Goal: Task Accomplishment & Management: Complete application form

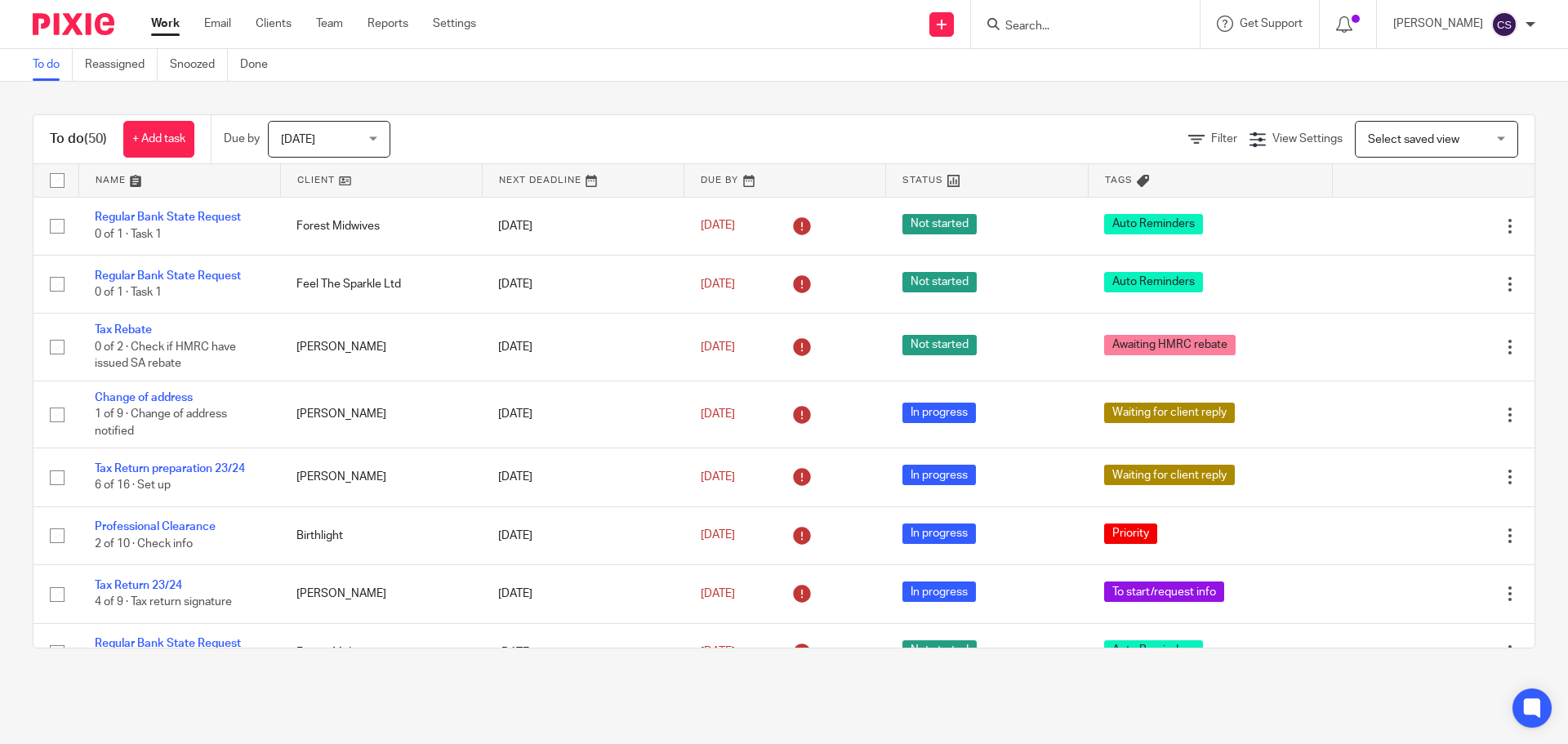
click at [1037, 27] on input "Search" at bounding box center [1077, 27] width 147 height 15
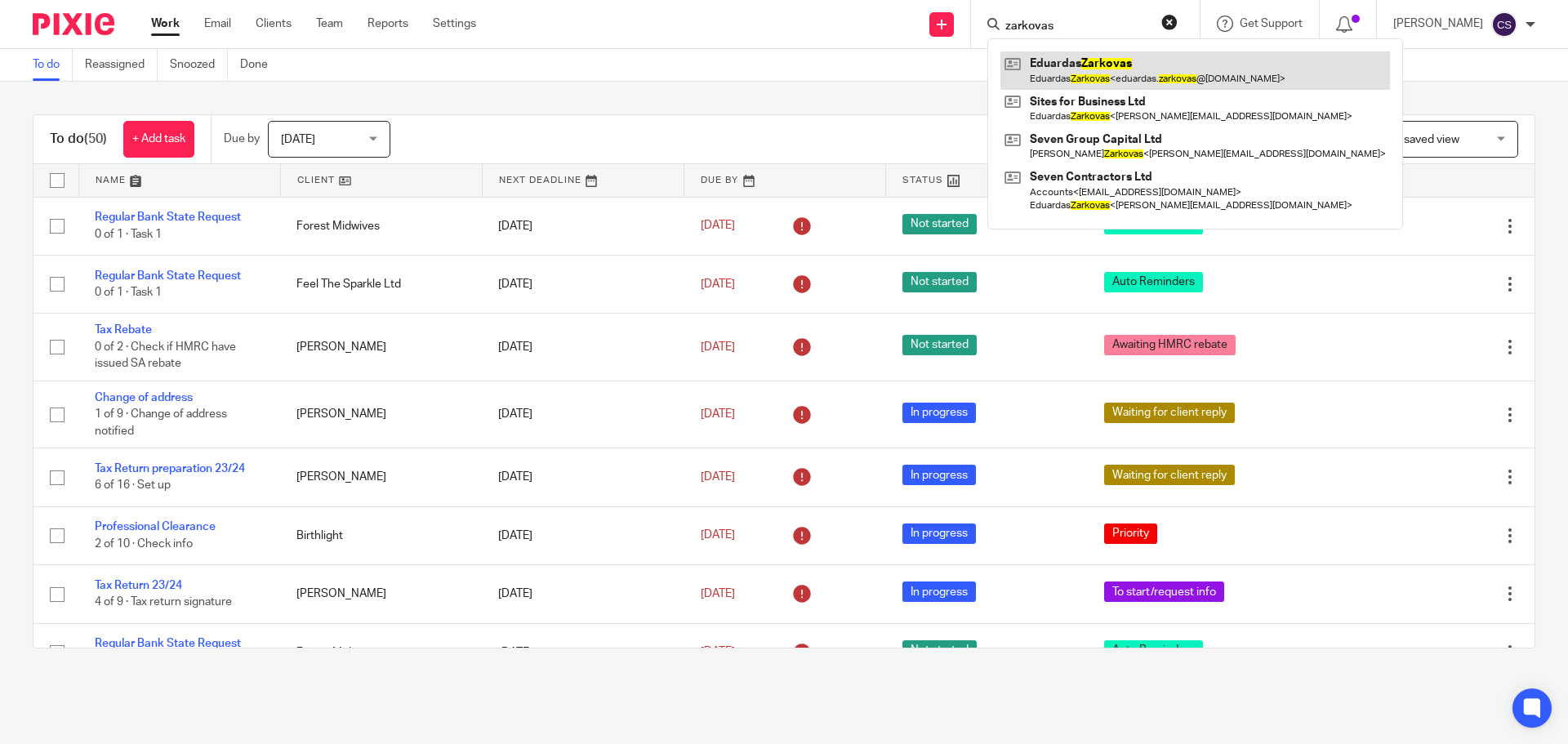
type input "zarkovas"
click at [1075, 63] on link at bounding box center [1195, 70] width 390 height 37
click at [1081, 63] on link at bounding box center [1195, 70] width 390 height 37
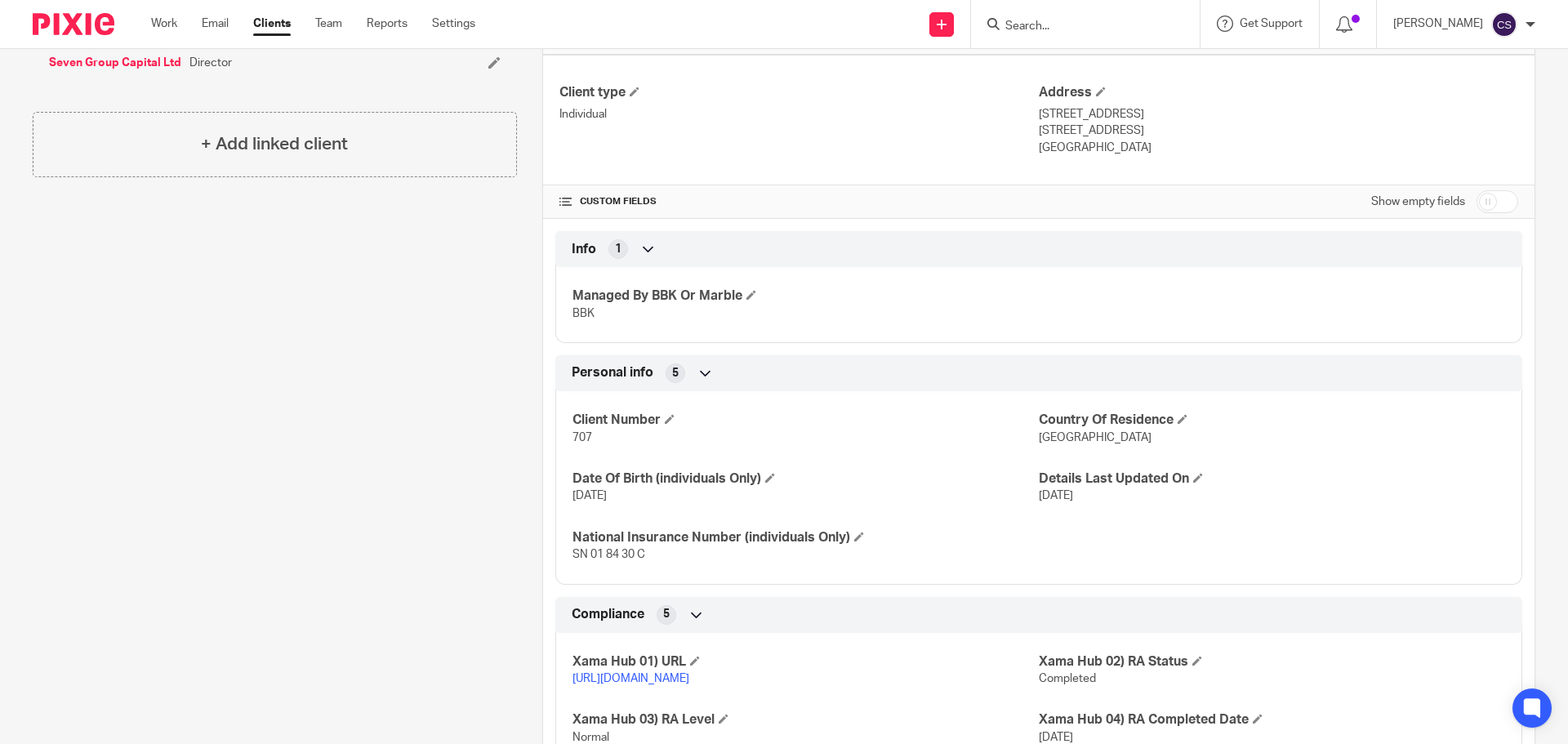
scroll to position [480, 0]
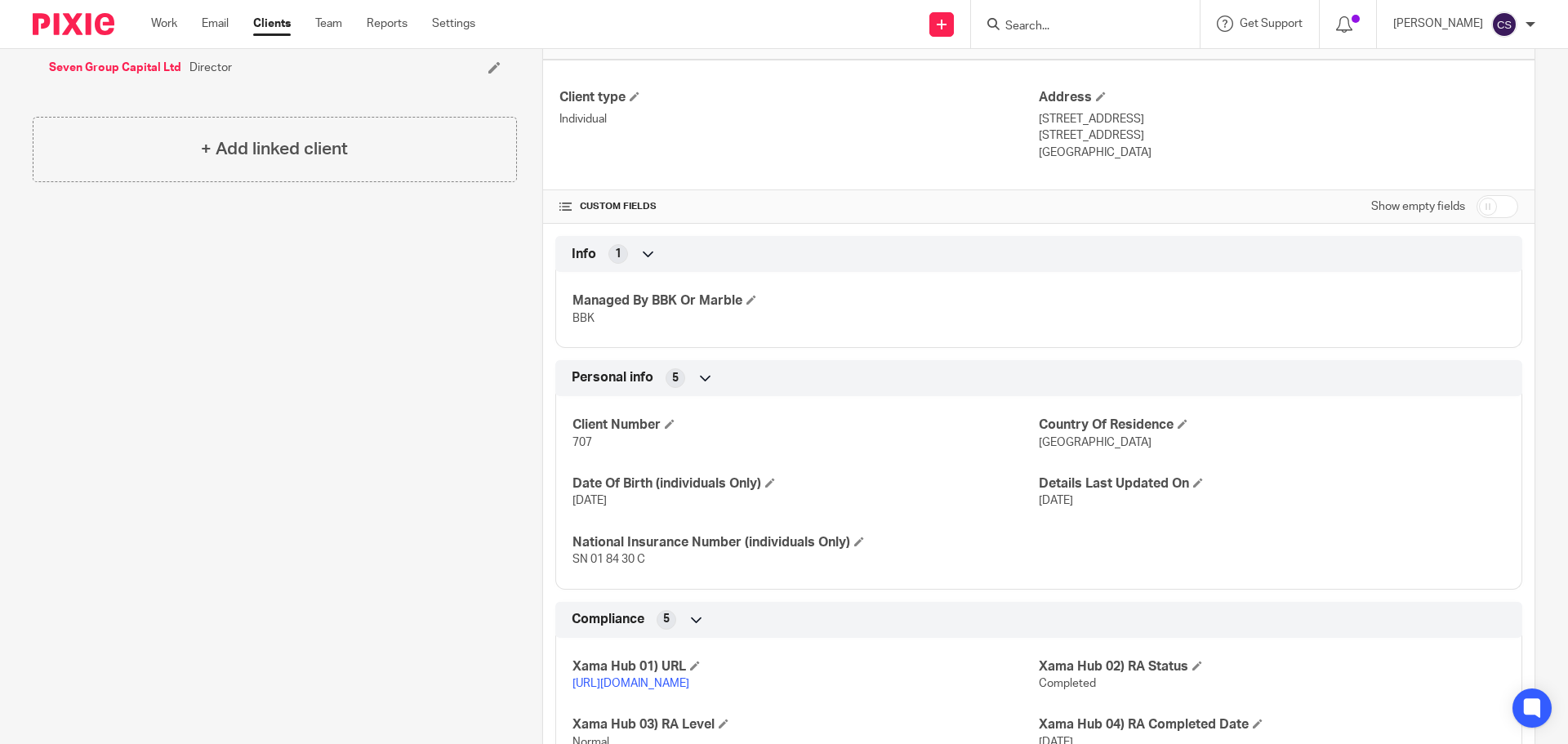
click at [1095, 17] on form at bounding box center [1090, 24] width 174 height 20
click at [1056, 26] on input "Search" at bounding box center [1077, 27] width 147 height 15
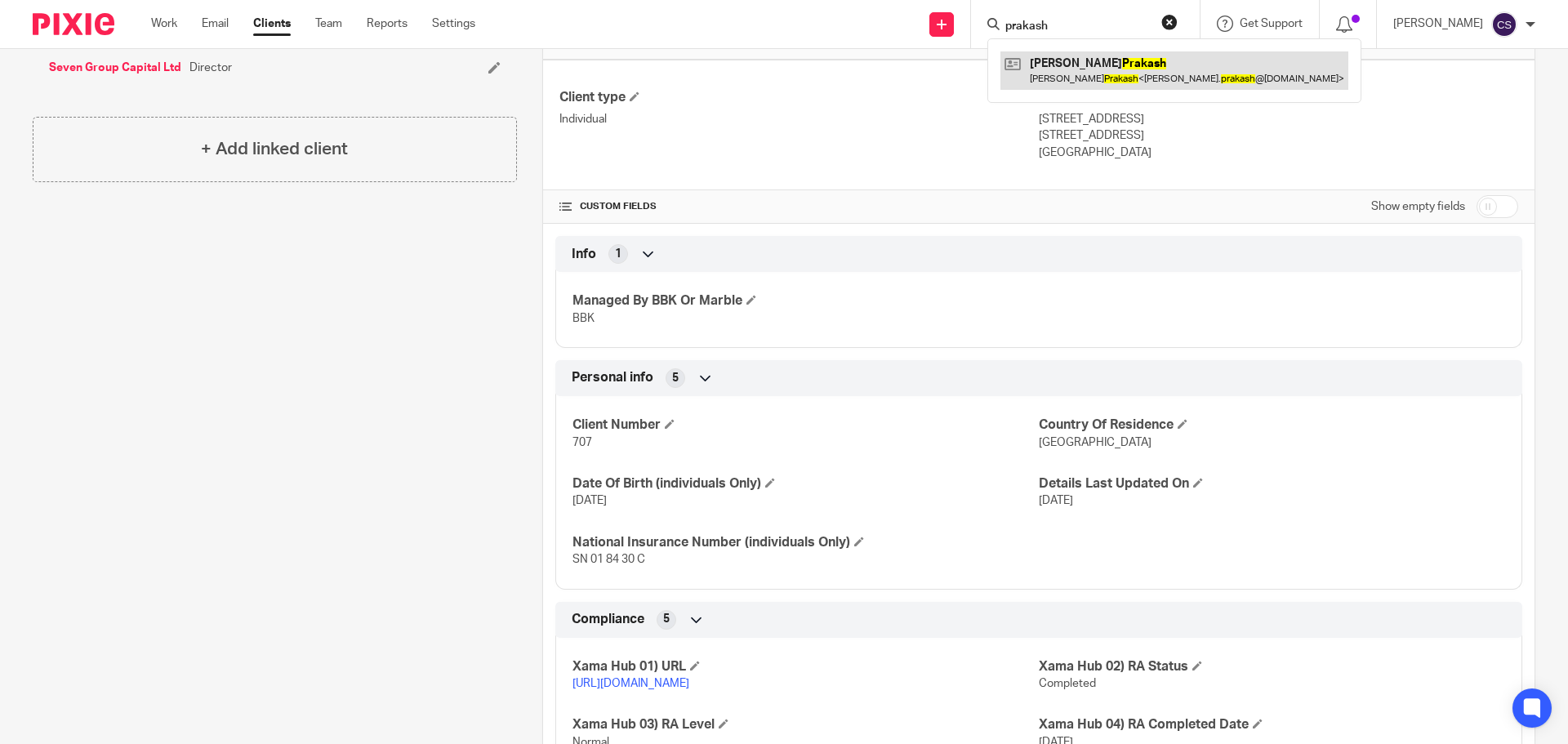
type input "prakash"
click at [1109, 60] on link at bounding box center [1174, 70] width 348 height 37
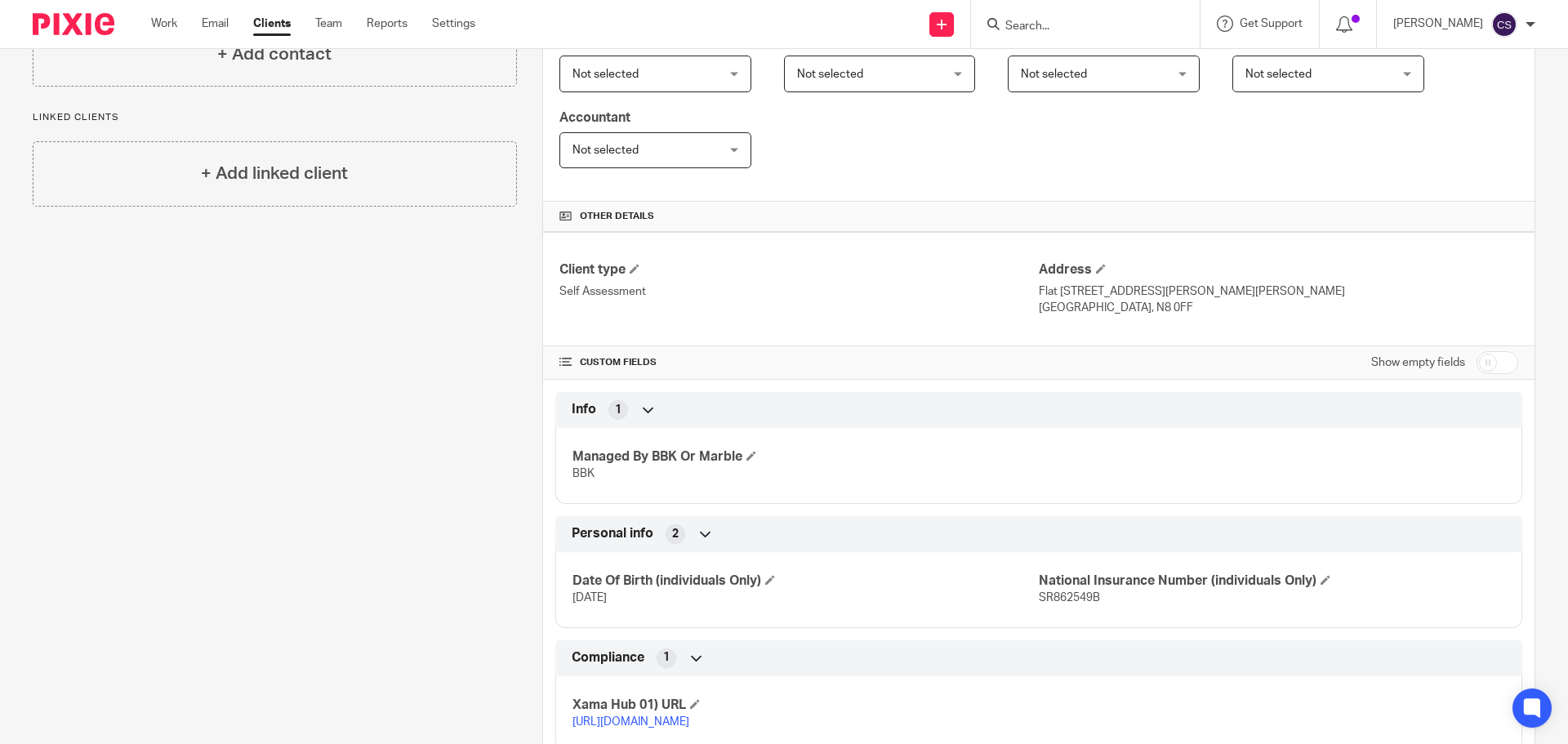
scroll to position [474, 0]
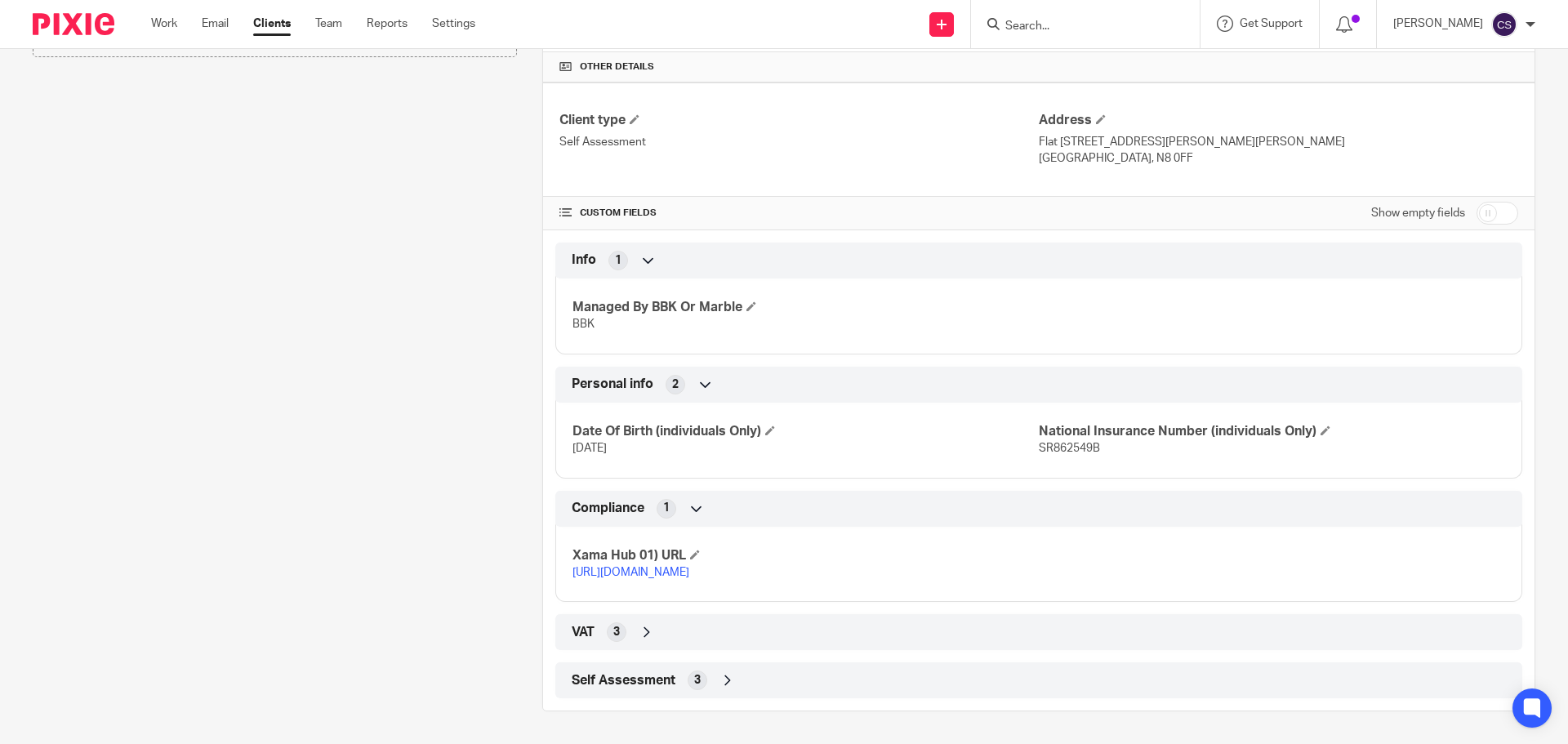
click at [724, 681] on icon at bounding box center [728, 680] width 16 height 16
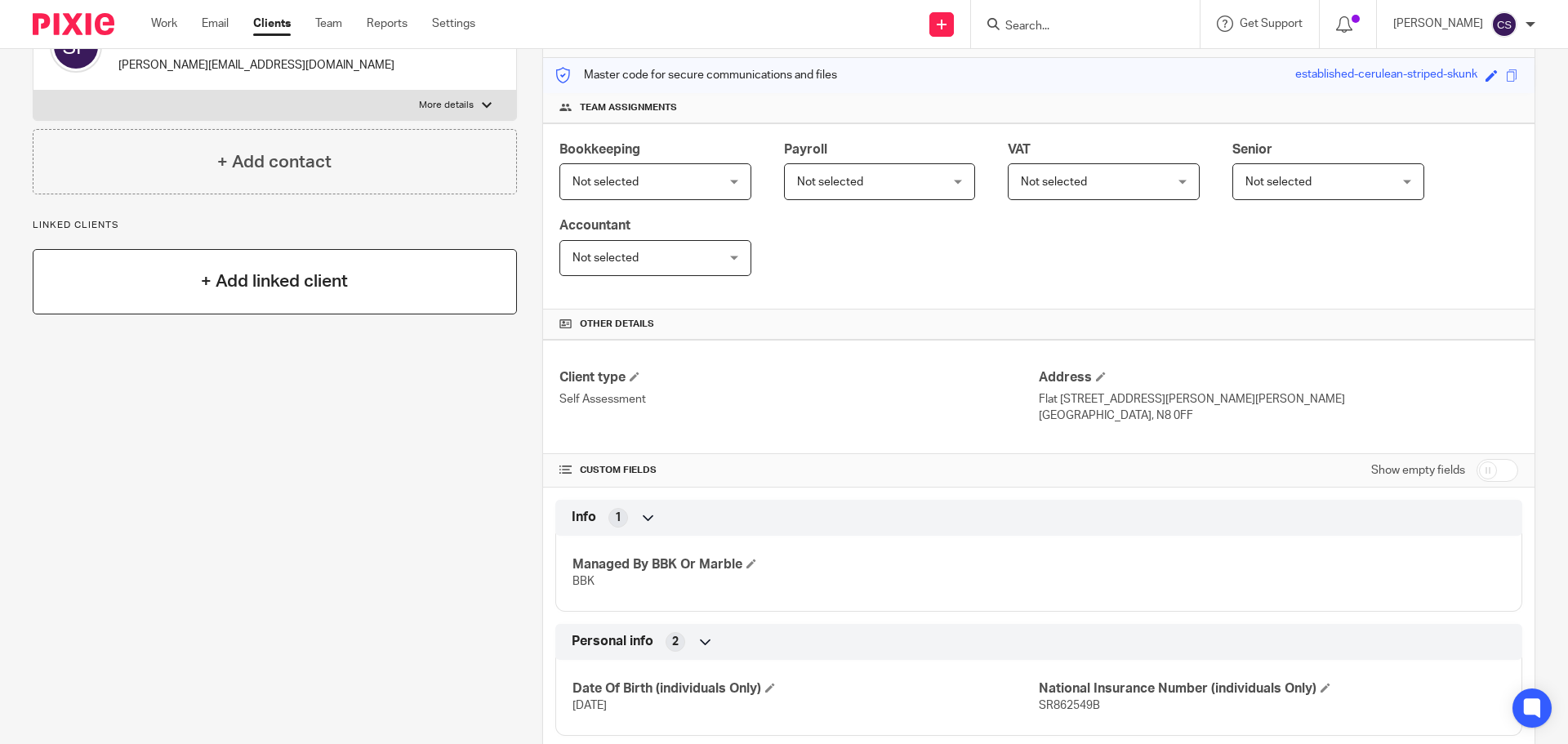
scroll to position [0, 0]
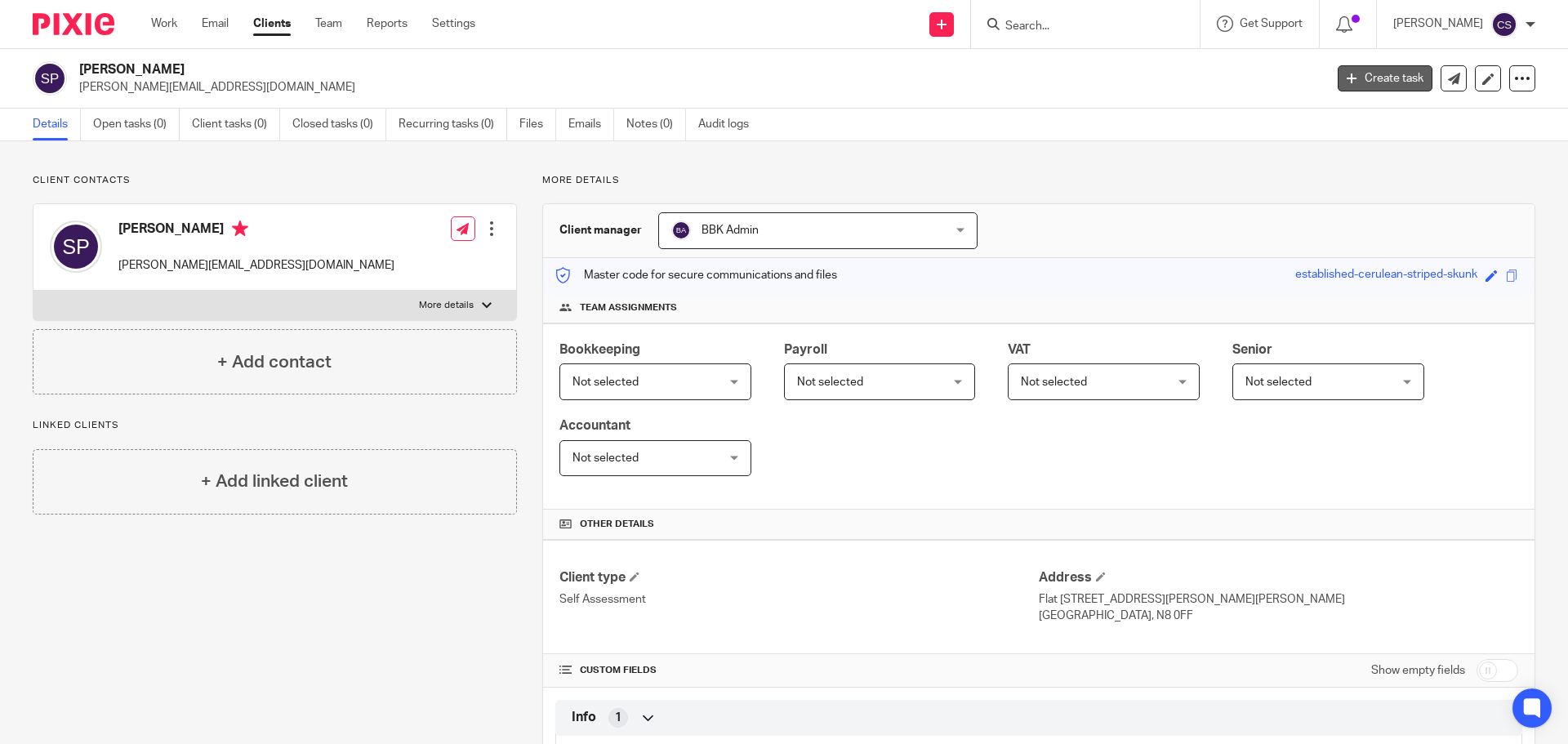
click at [1364, 76] on link "Create task" at bounding box center [1385, 78] width 95 height 26
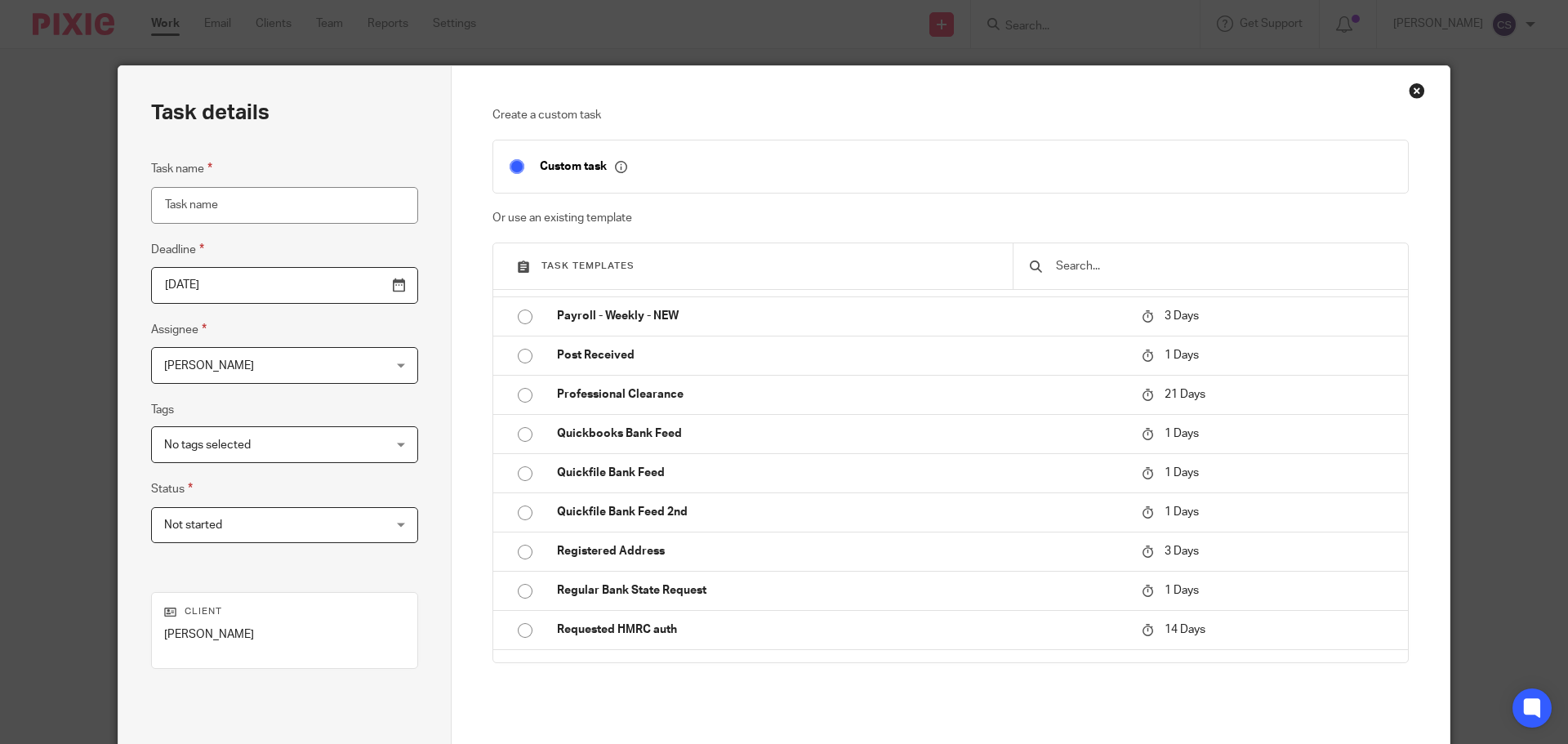
scroll to position [979, 0]
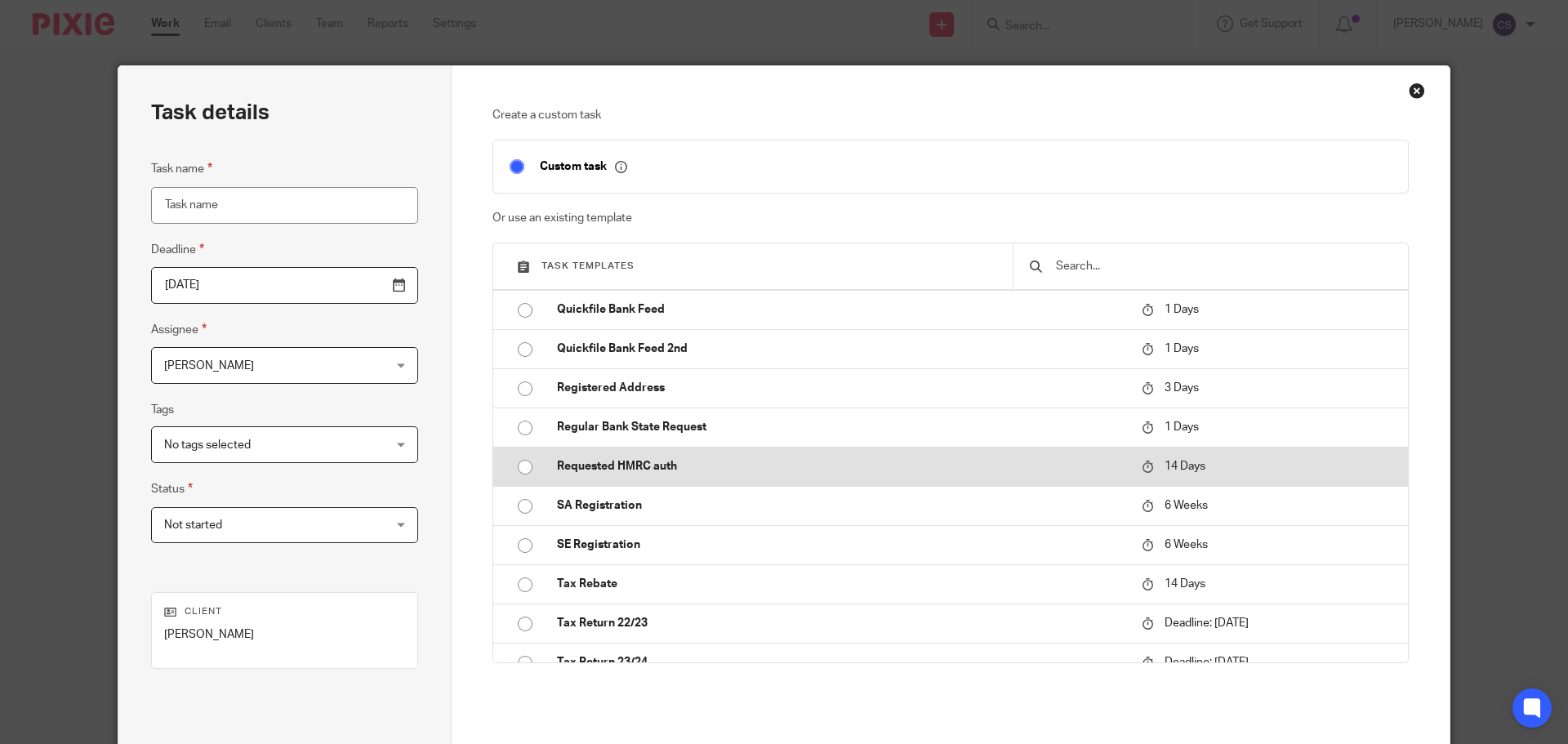
click at [519, 469] on input "radio" at bounding box center [525, 467] width 31 height 31
type input "2025-08-27"
type input "Requested HMRC auth"
checkbox input "false"
radio input "false"
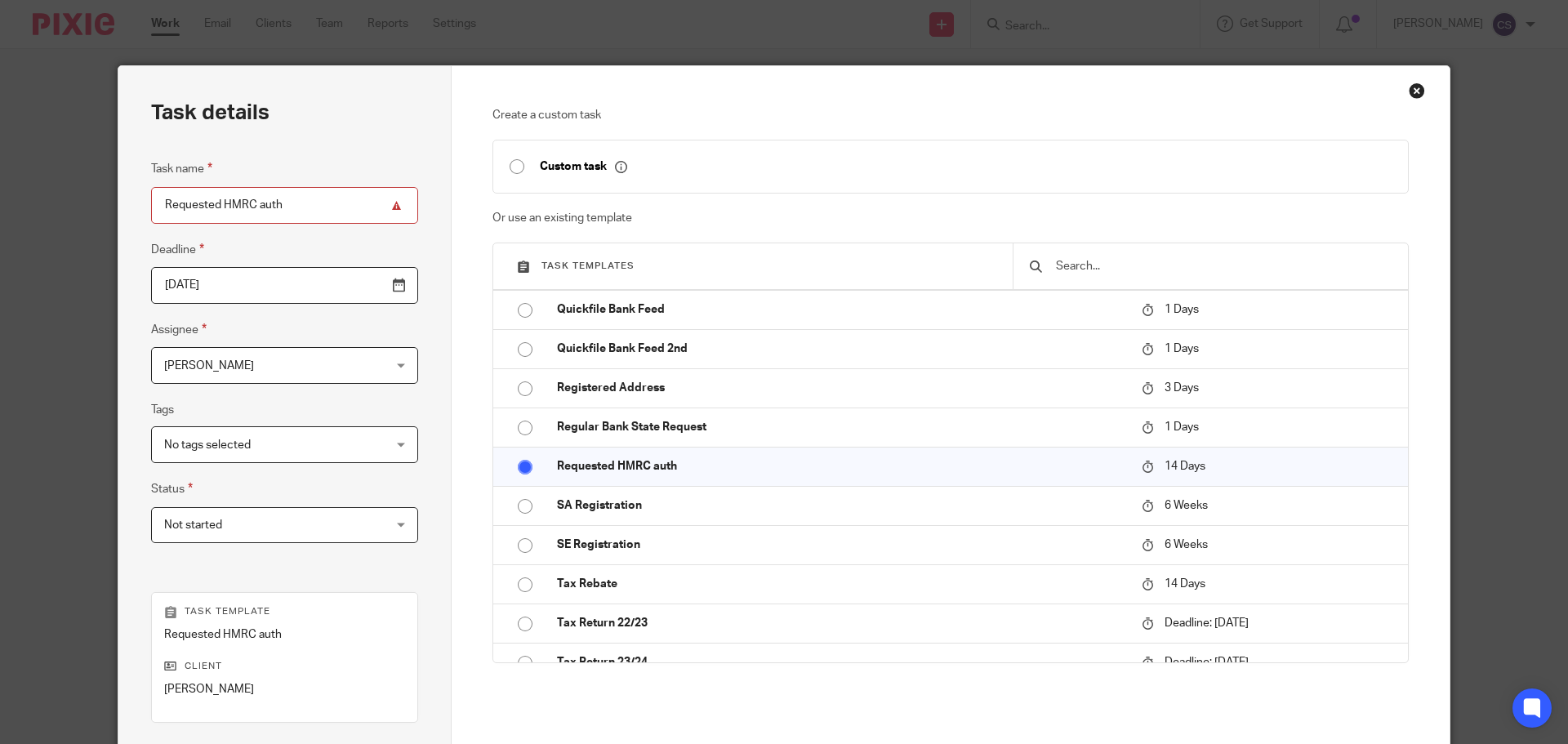
scroll to position [222, 0]
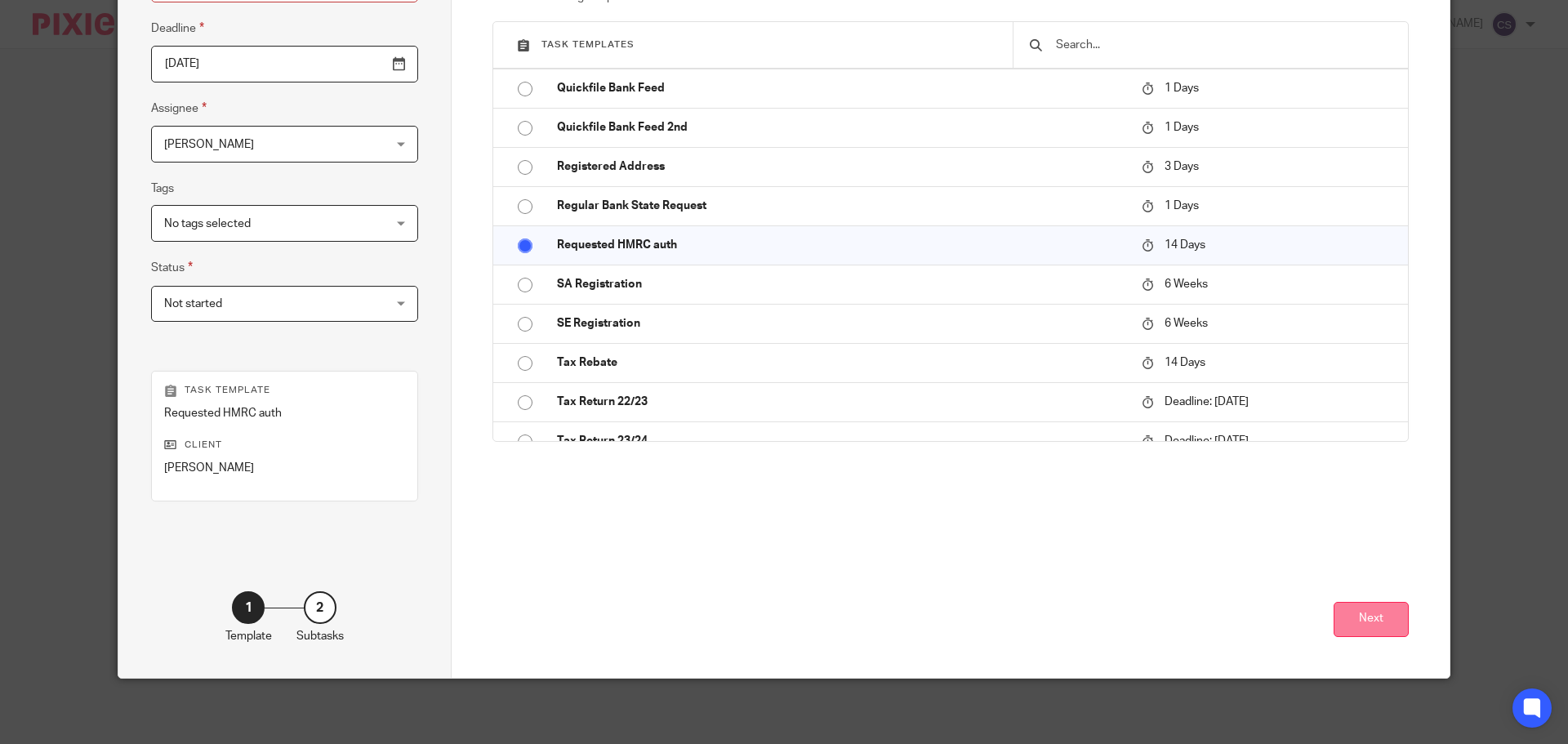
click at [1361, 616] on button "Next" at bounding box center [1371, 619] width 75 height 35
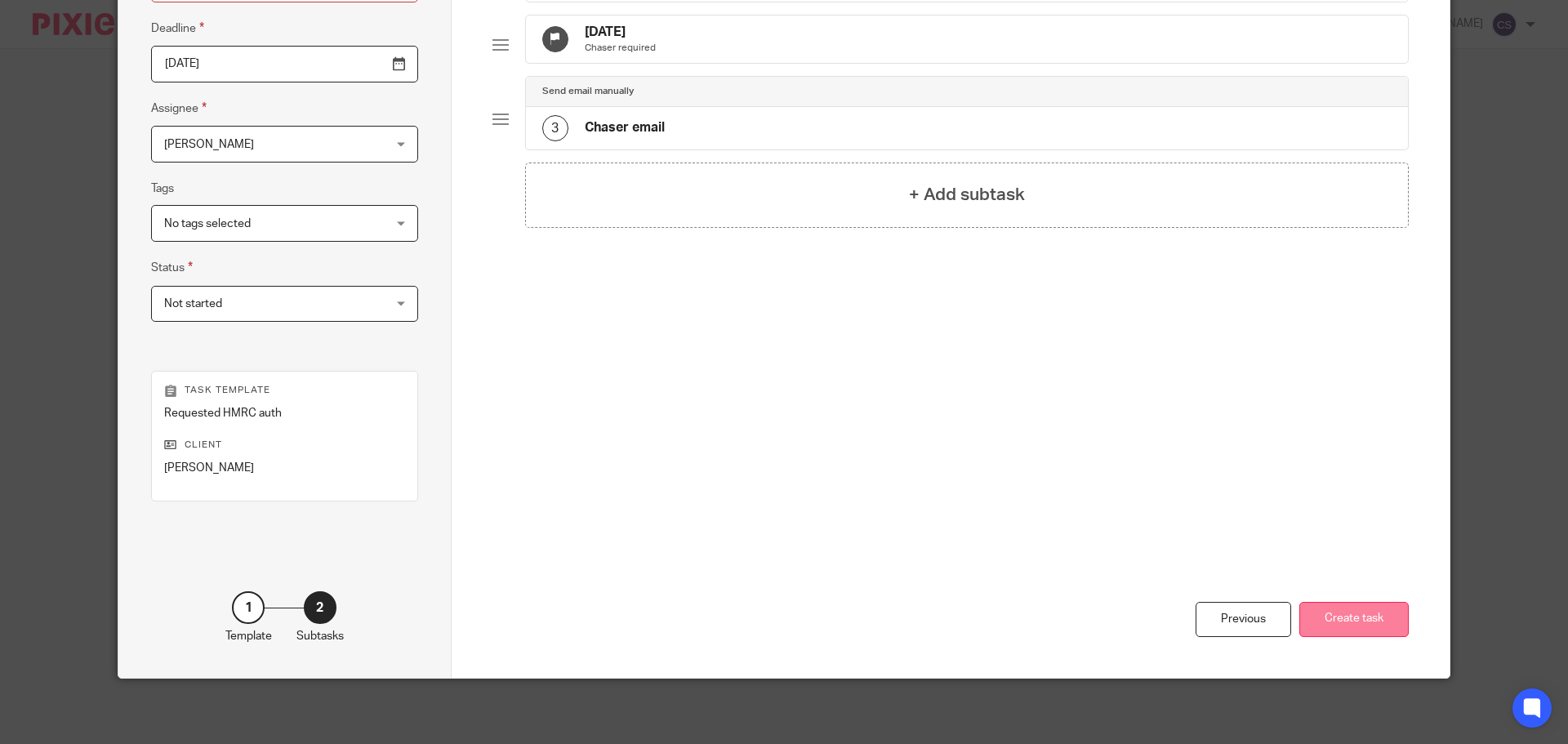
click at [1353, 611] on button "Create task" at bounding box center [1354, 619] width 109 height 35
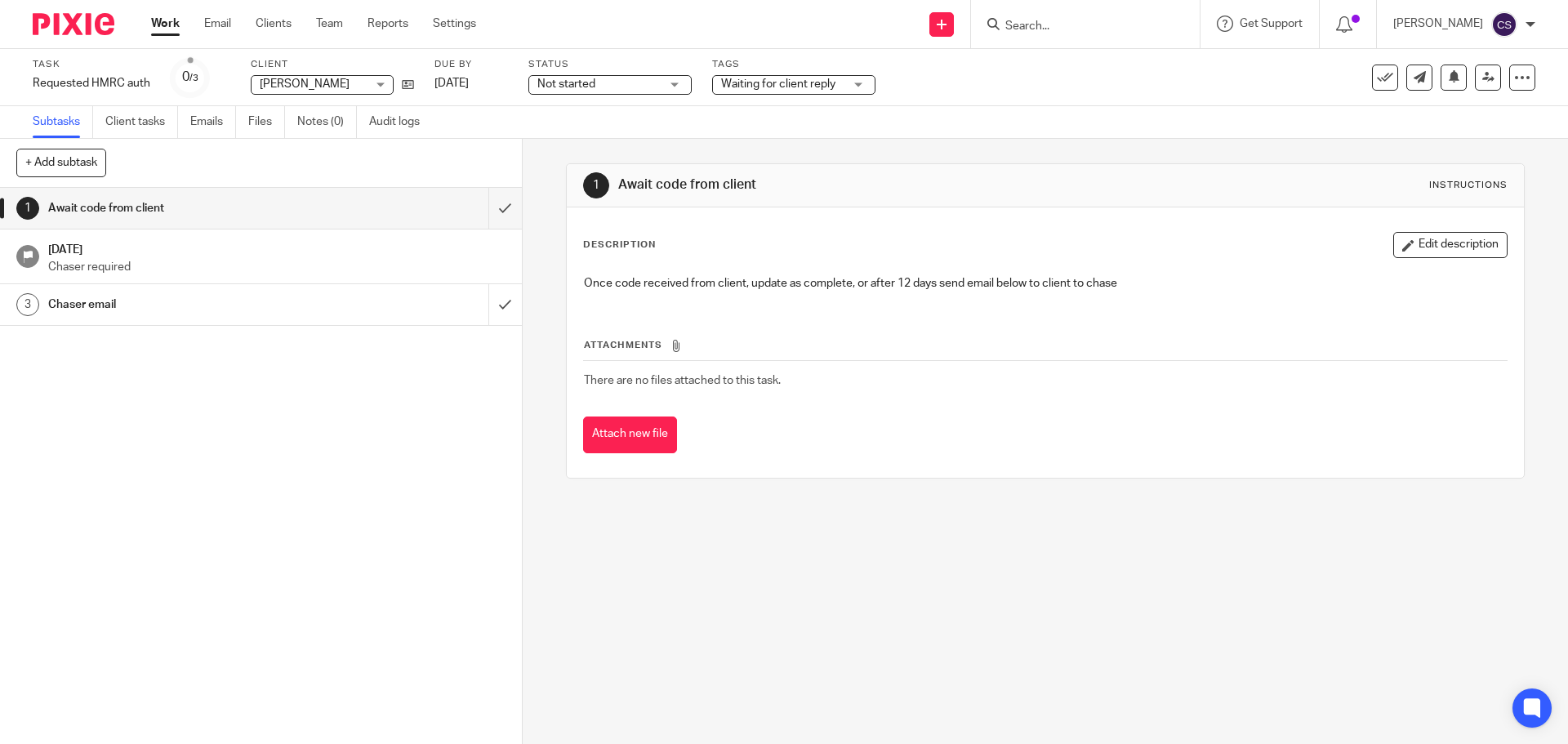
click at [1039, 27] on input "Search" at bounding box center [1077, 27] width 147 height 15
type input "td"
click at [1098, 67] on link at bounding box center [1144, 70] width 285 height 37
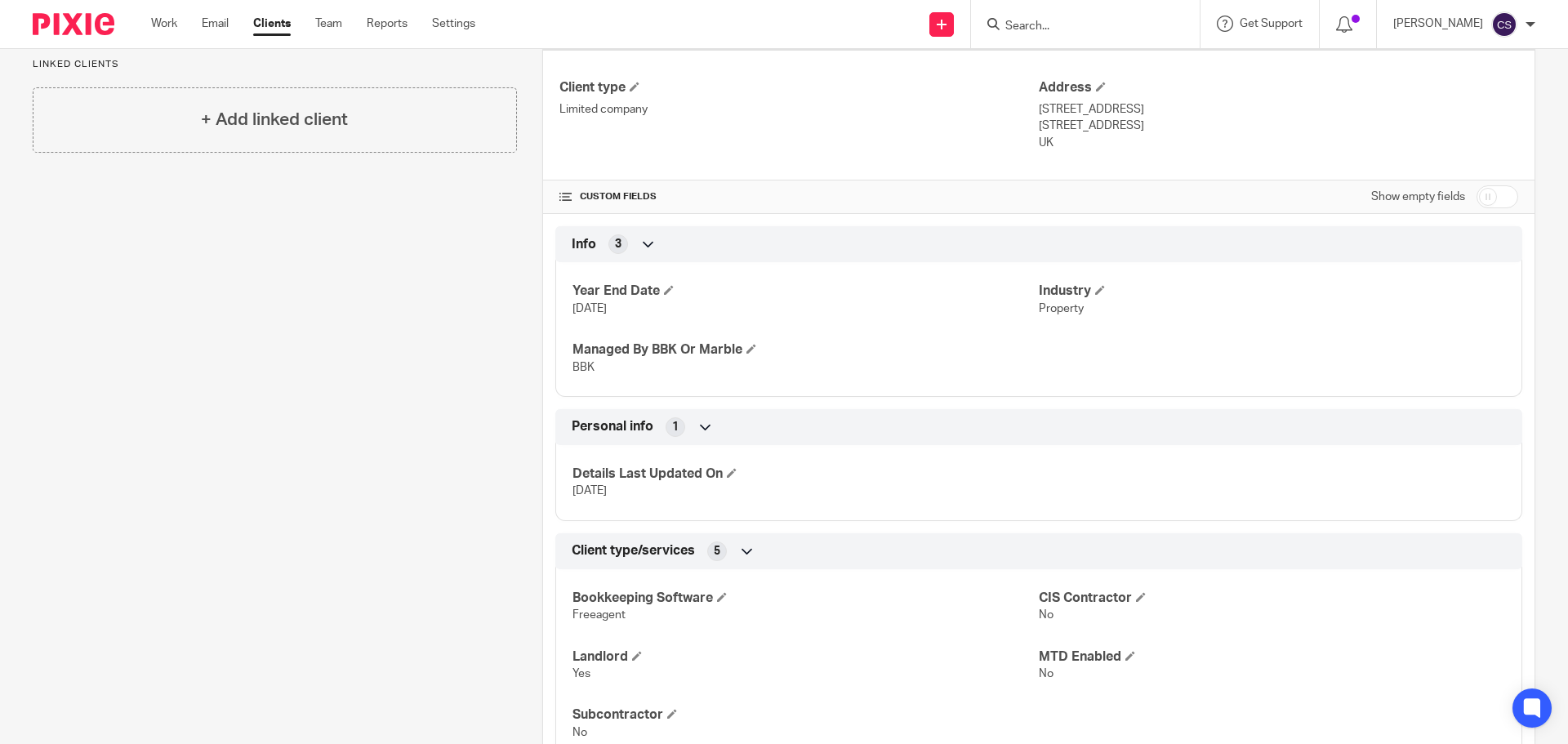
scroll to position [735, 0]
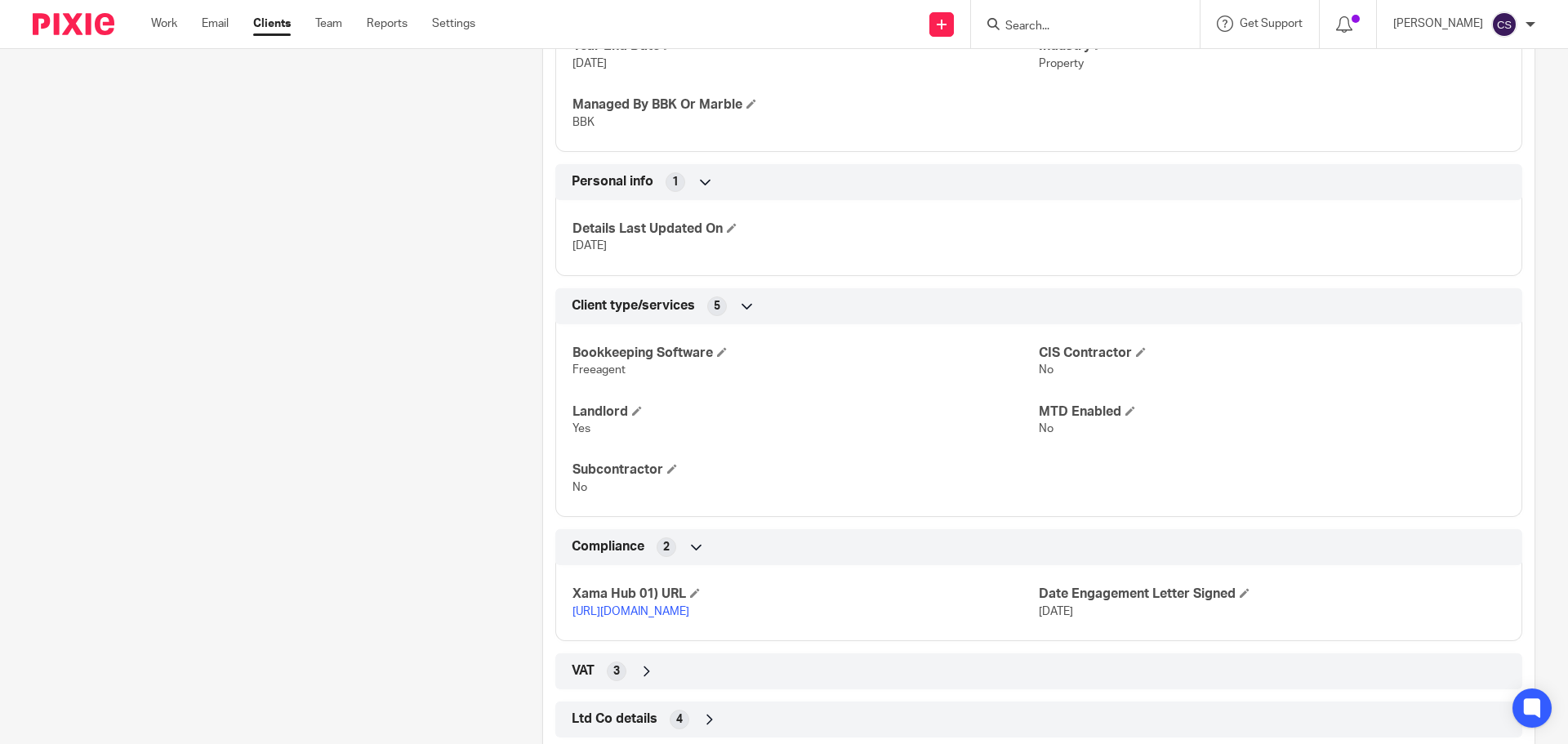
click at [689, 610] on link "https://platform.xamatech.com/portal/crm/clients/883f88c0-76c7-11f0-a01c-174cac…" at bounding box center [631, 611] width 116 height 12
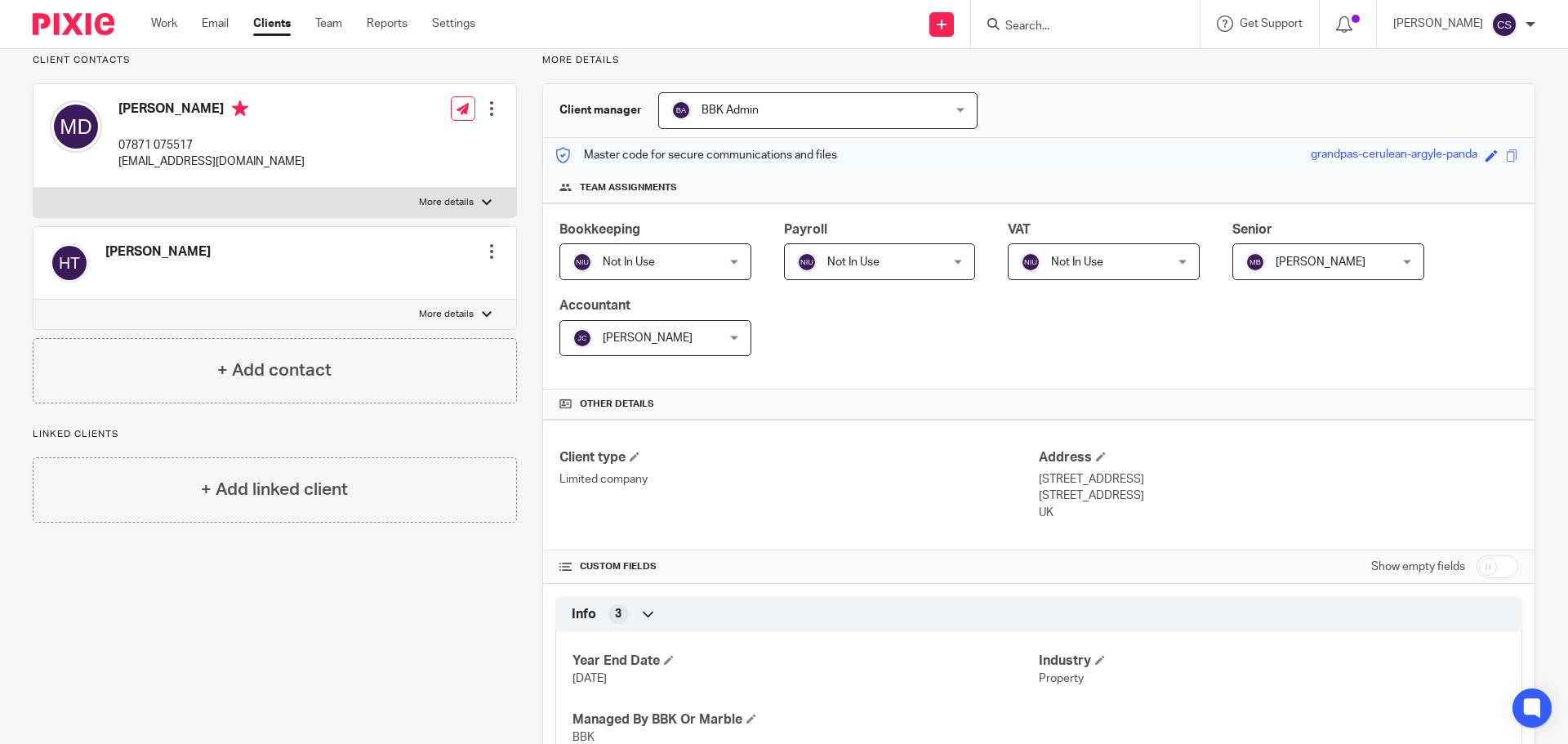
scroll to position [0, 0]
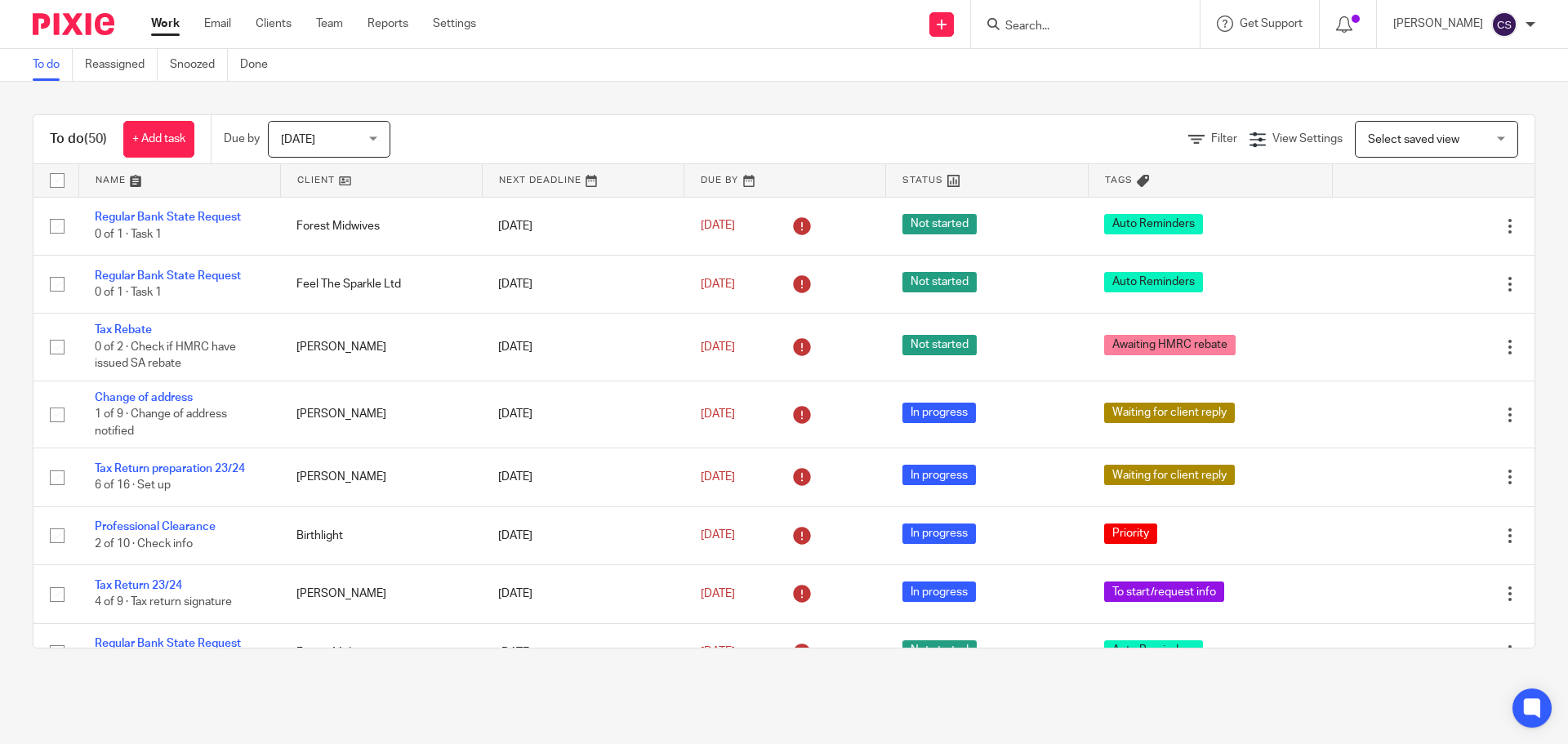
click at [1040, 29] on input "Search" at bounding box center [1077, 27] width 147 height 15
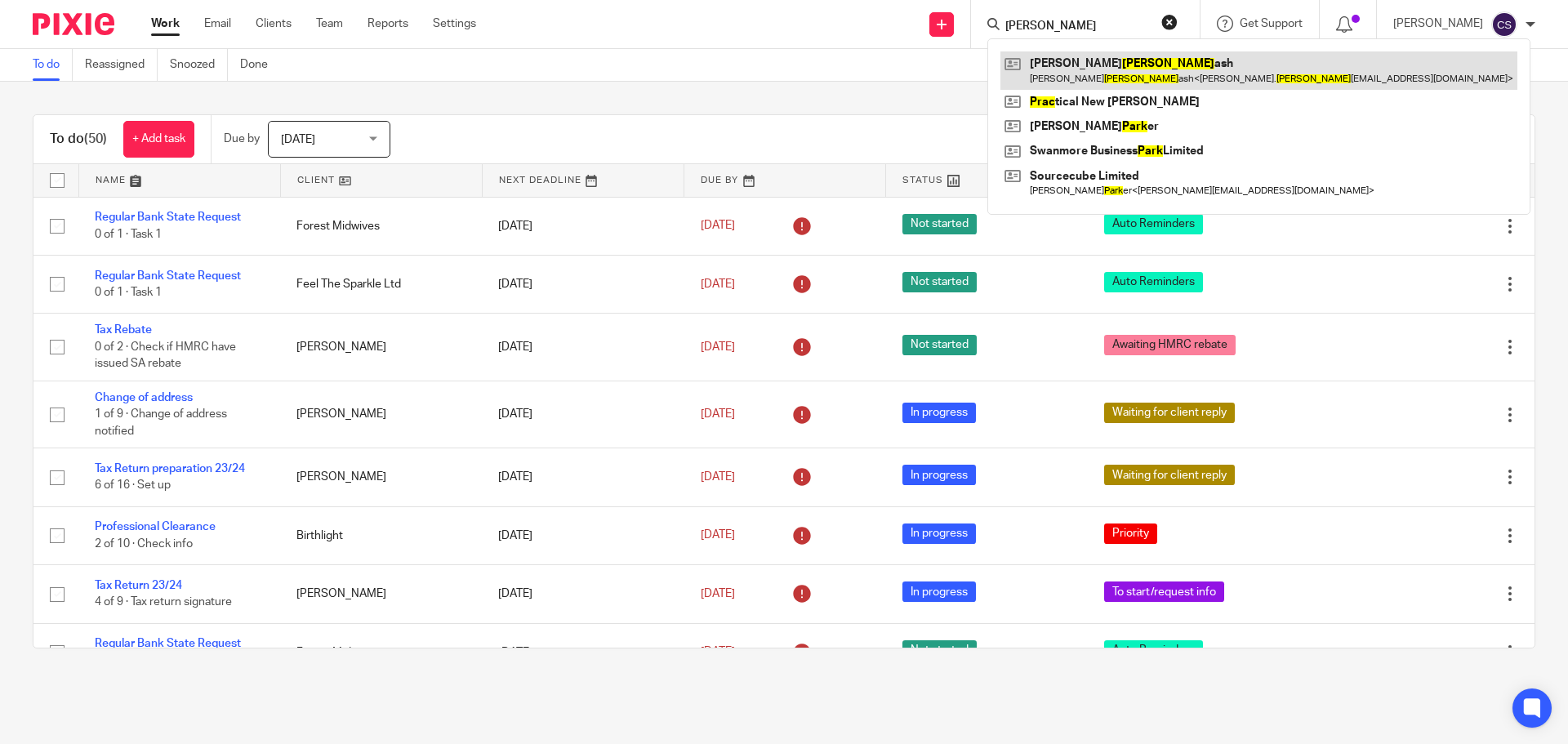
type input "prak"
click at [1090, 66] on link at bounding box center [1259, 70] width 517 height 37
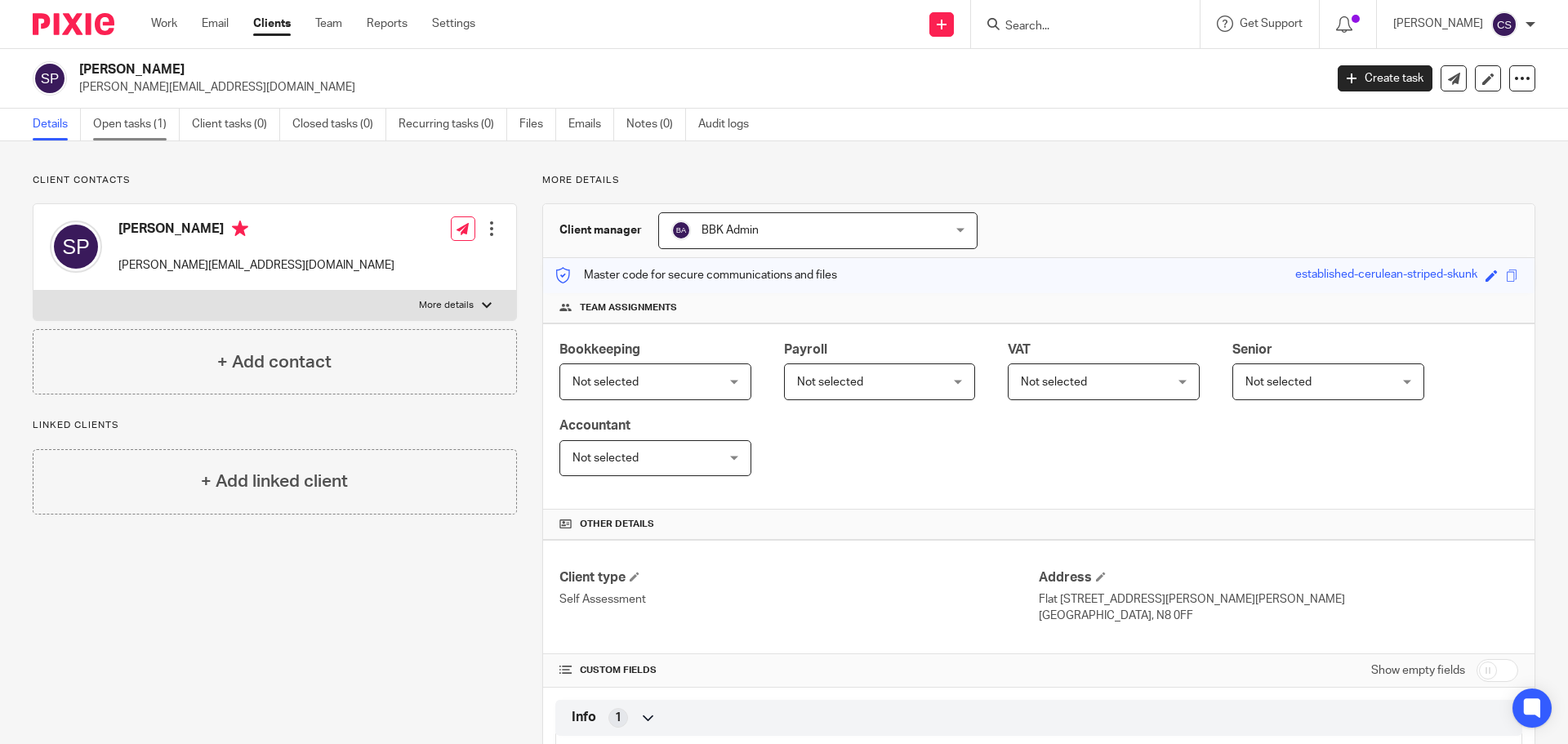
click at [125, 123] on link "Open tasks (1)" at bounding box center [135, 124] width 86 height 32
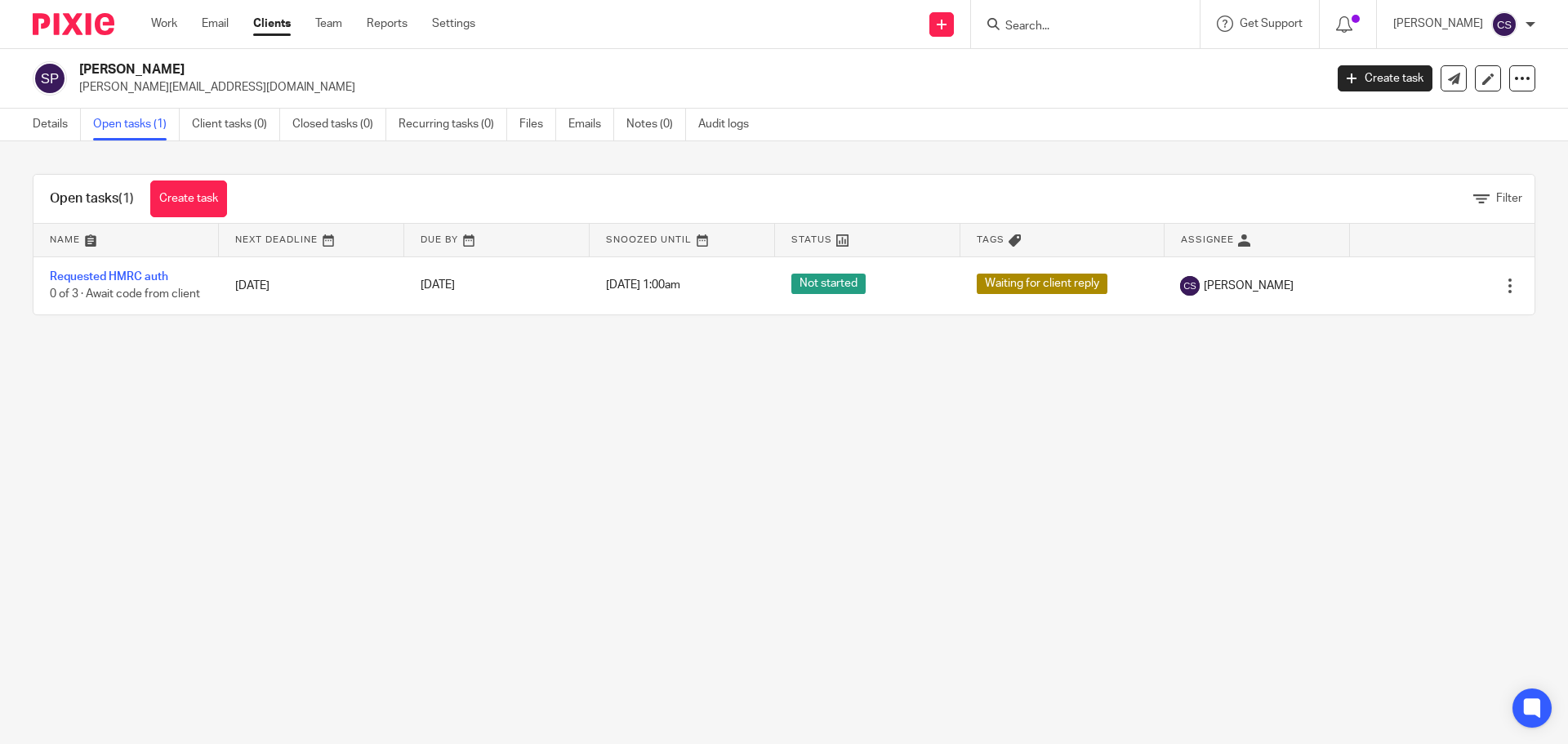
click at [1032, 18] on form at bounding box center [1090, 24] width 174 height 20
click at [1053, 28] on input "Search" at bounding box center [1077, 27] width 147 height 15
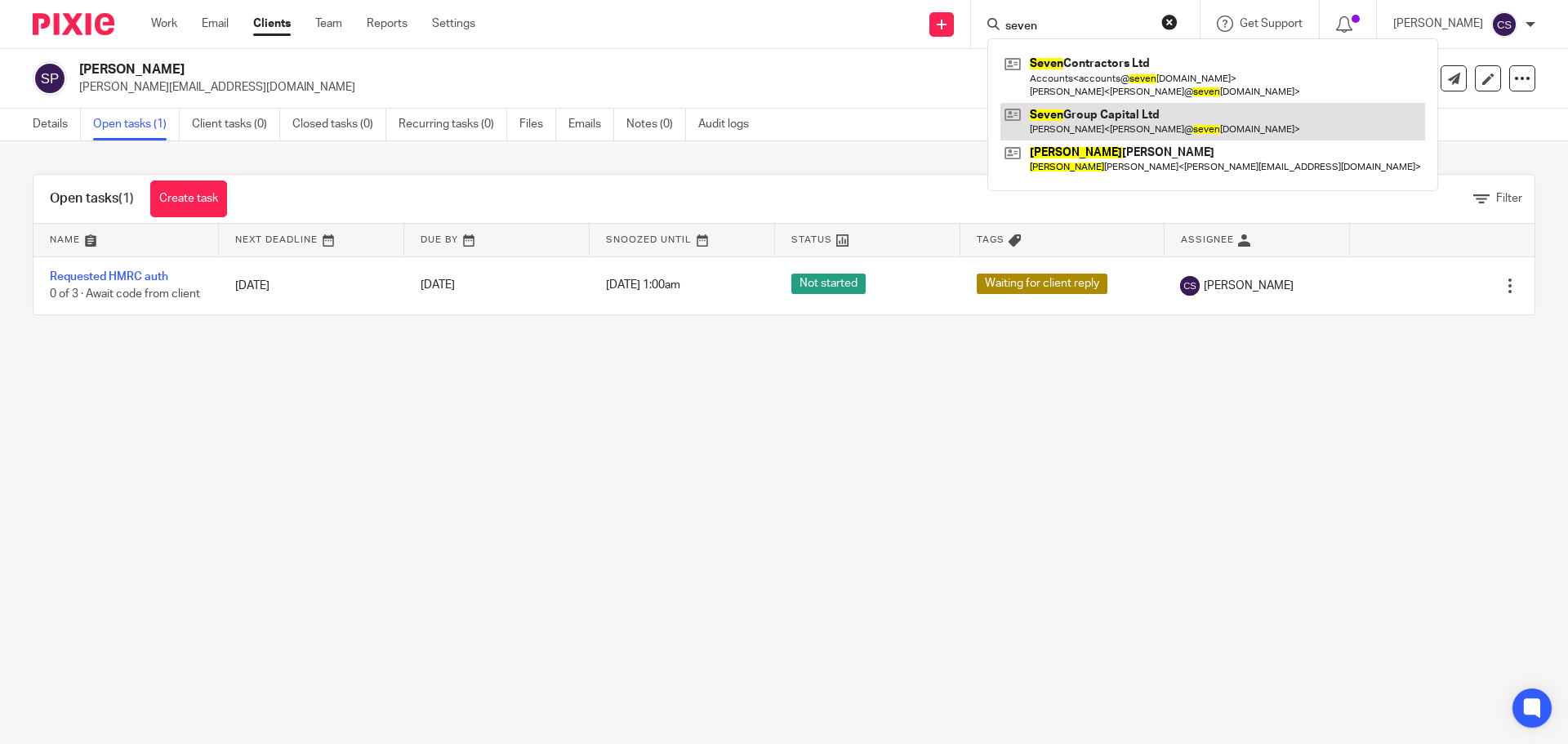
type input "seven"
click at [1123, 114] on link at bounding box center [1213, 121] width 424 height 37
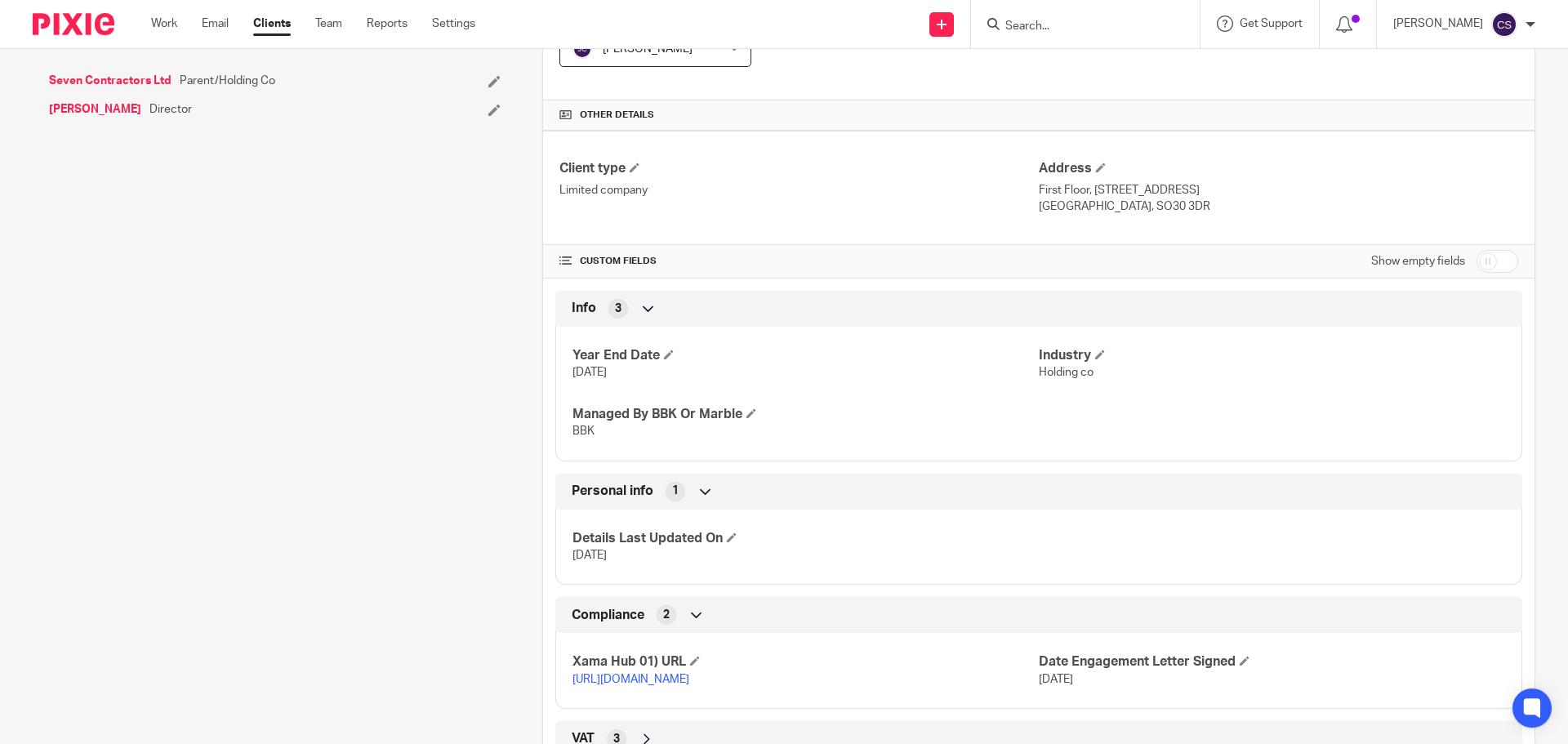
scroll to position [533, 0]
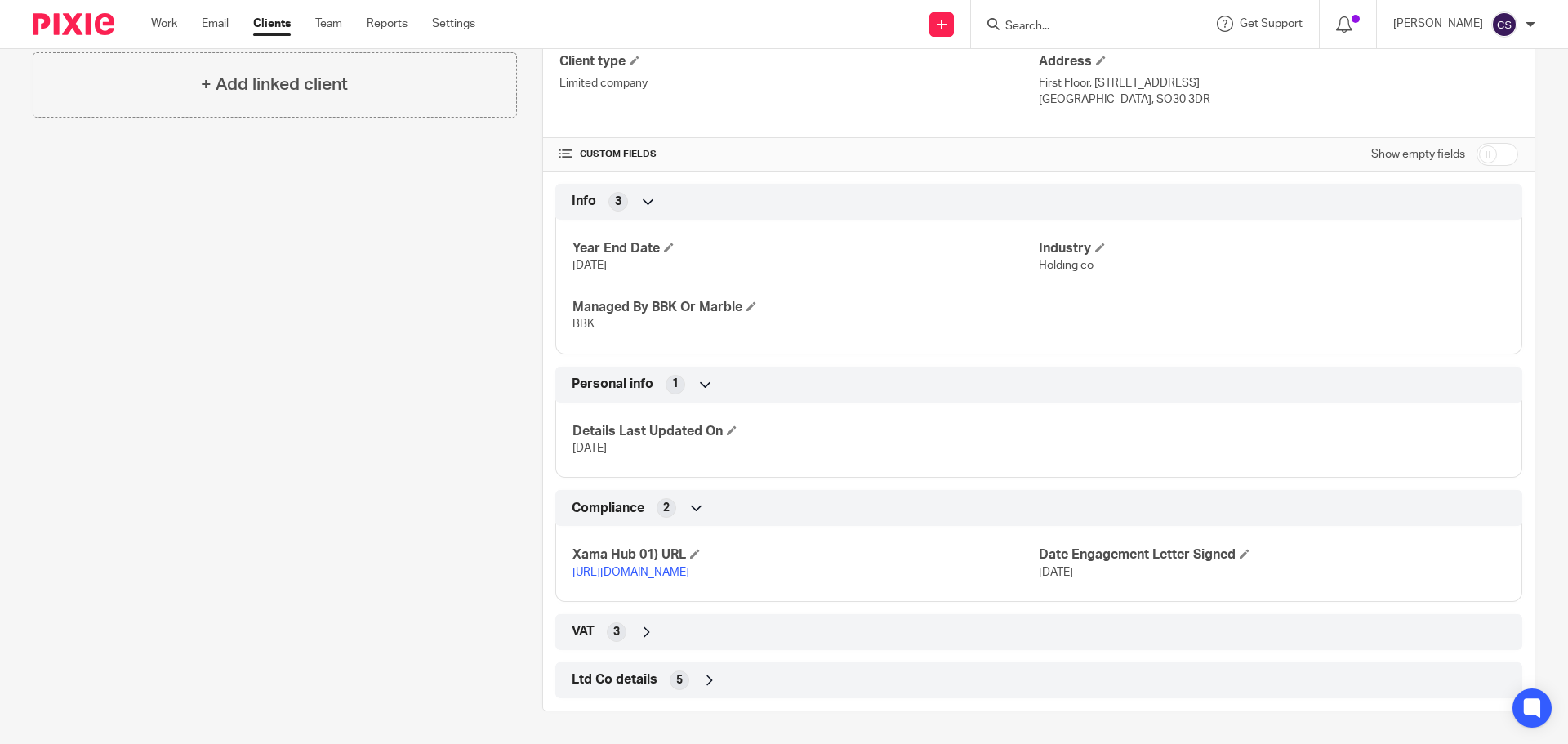
click at [704, 677] on icon at bounding box center [710, 680] width 16 height 16
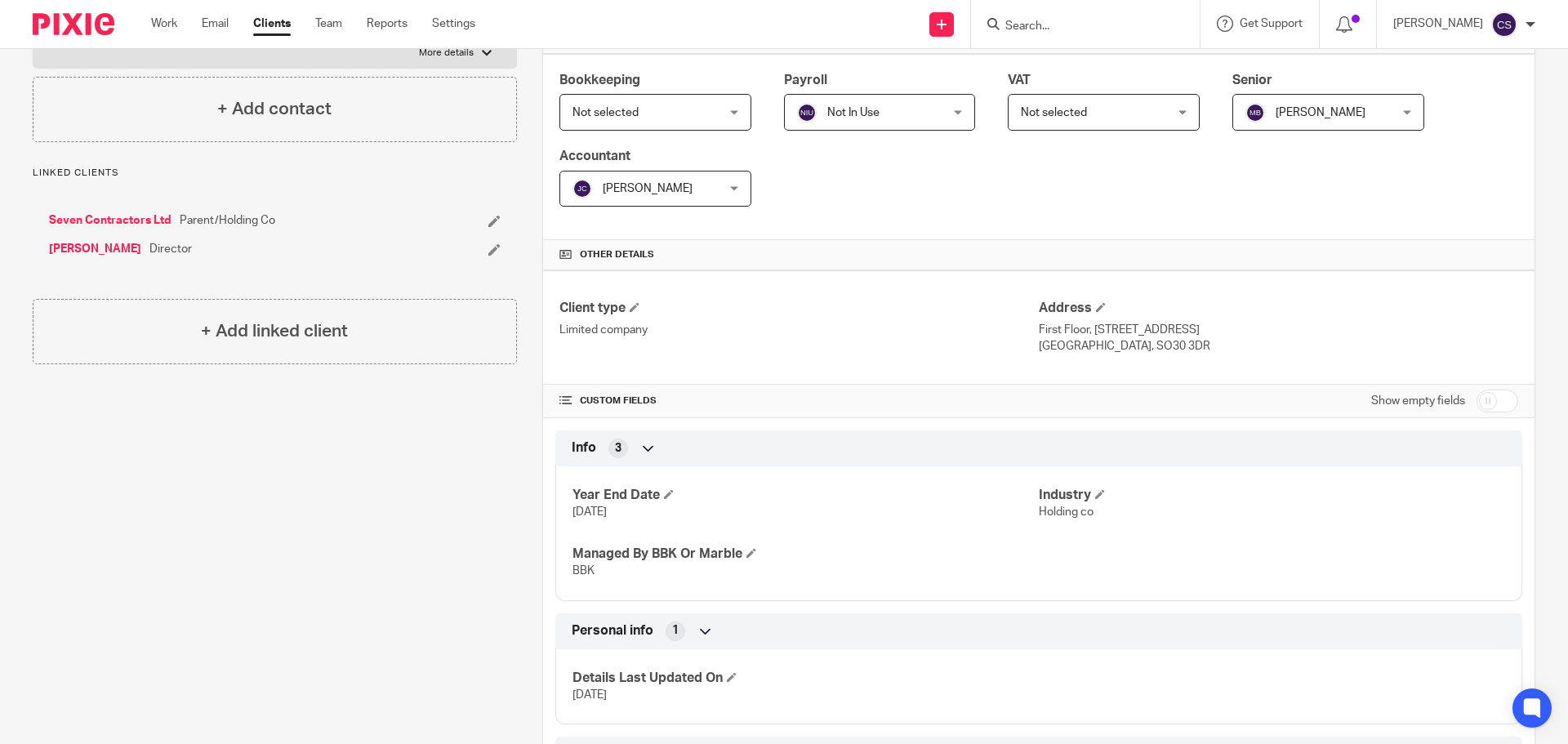
scroll to position [124, 0]
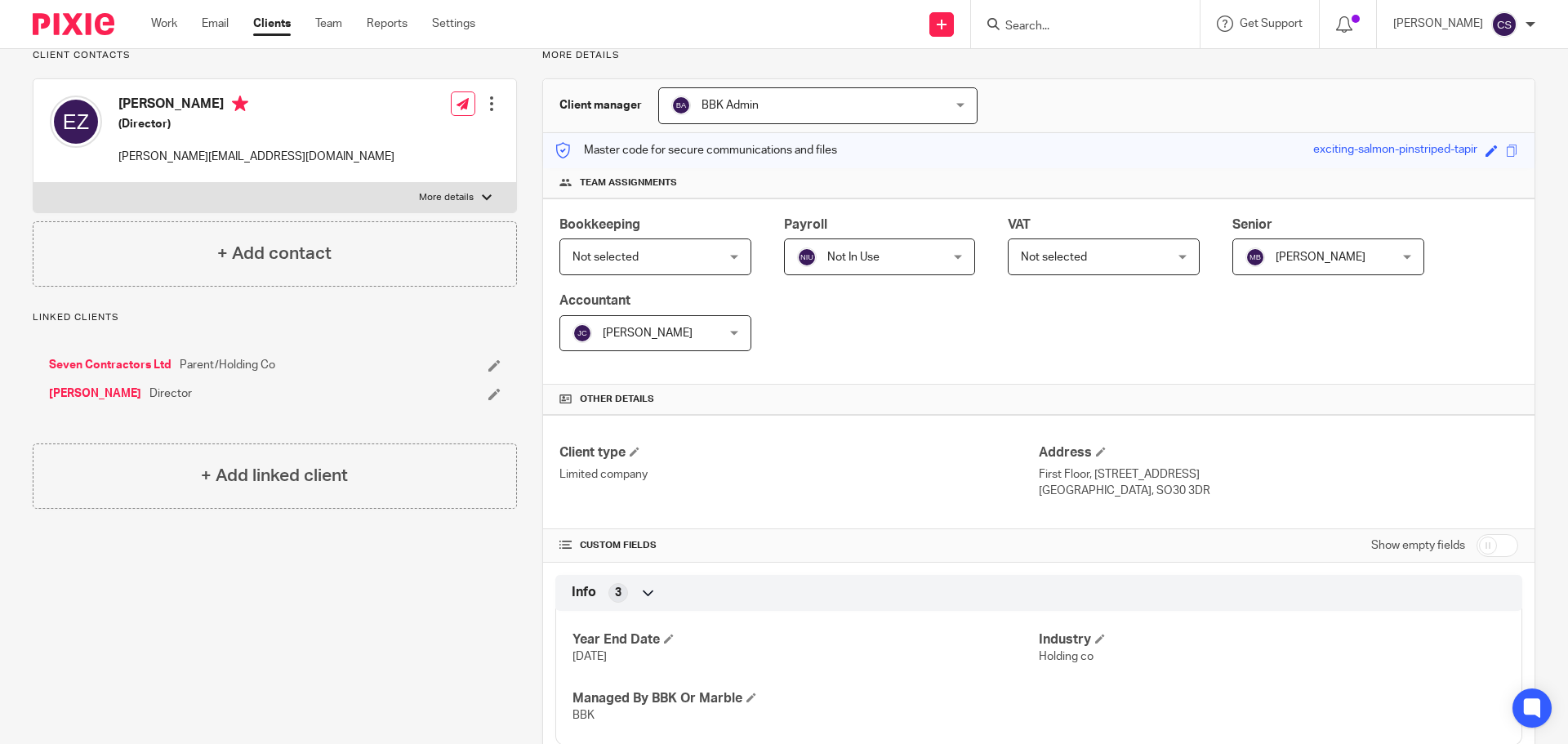
click at [1494, 551] on input "checkbox" at bounding box center [1498, 545] width 42 height 23
checkbox input "true"
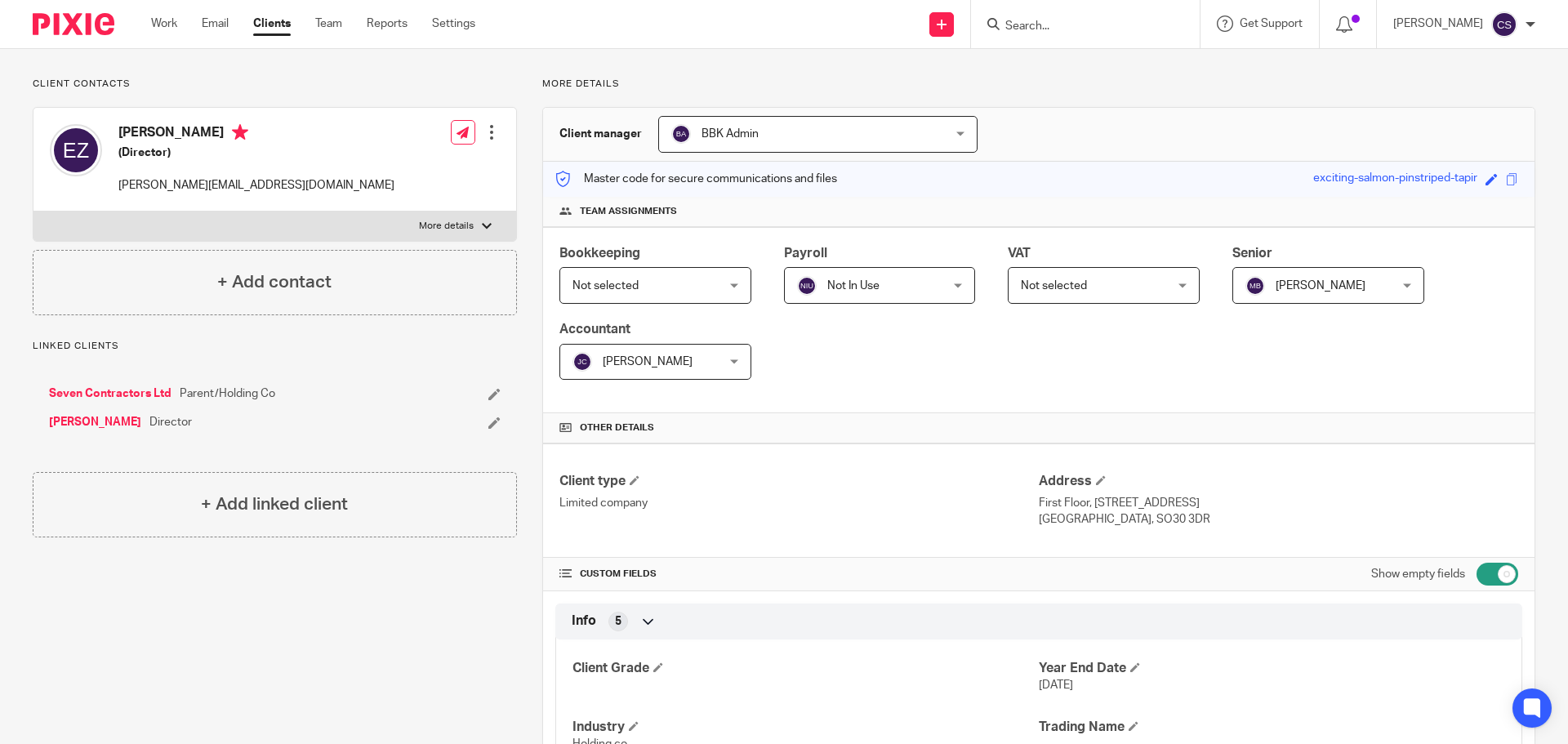
scroll to position [0, 0]
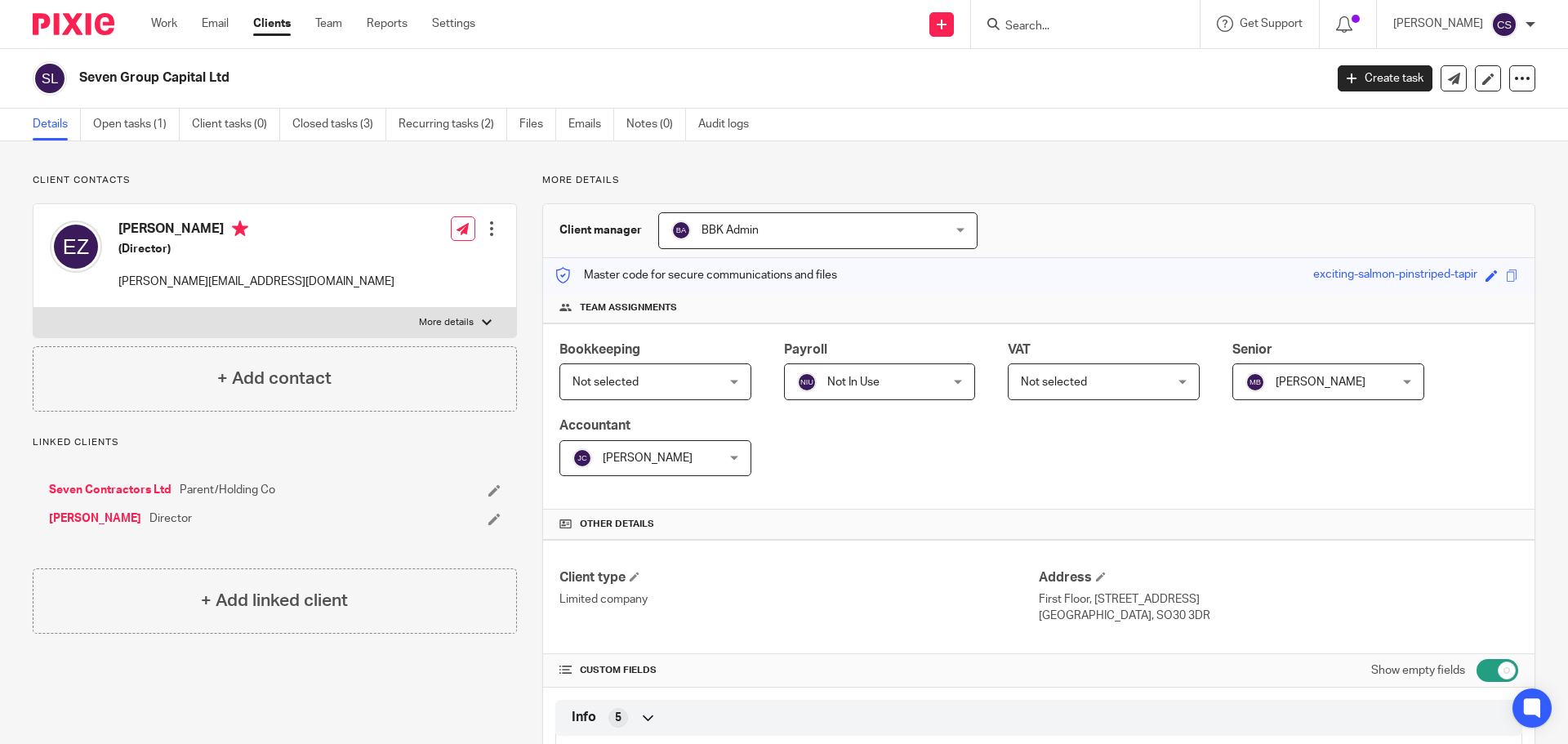
click at [1030, 24] on input "Search" at bounding box center [1077, 27] width 147 height 15
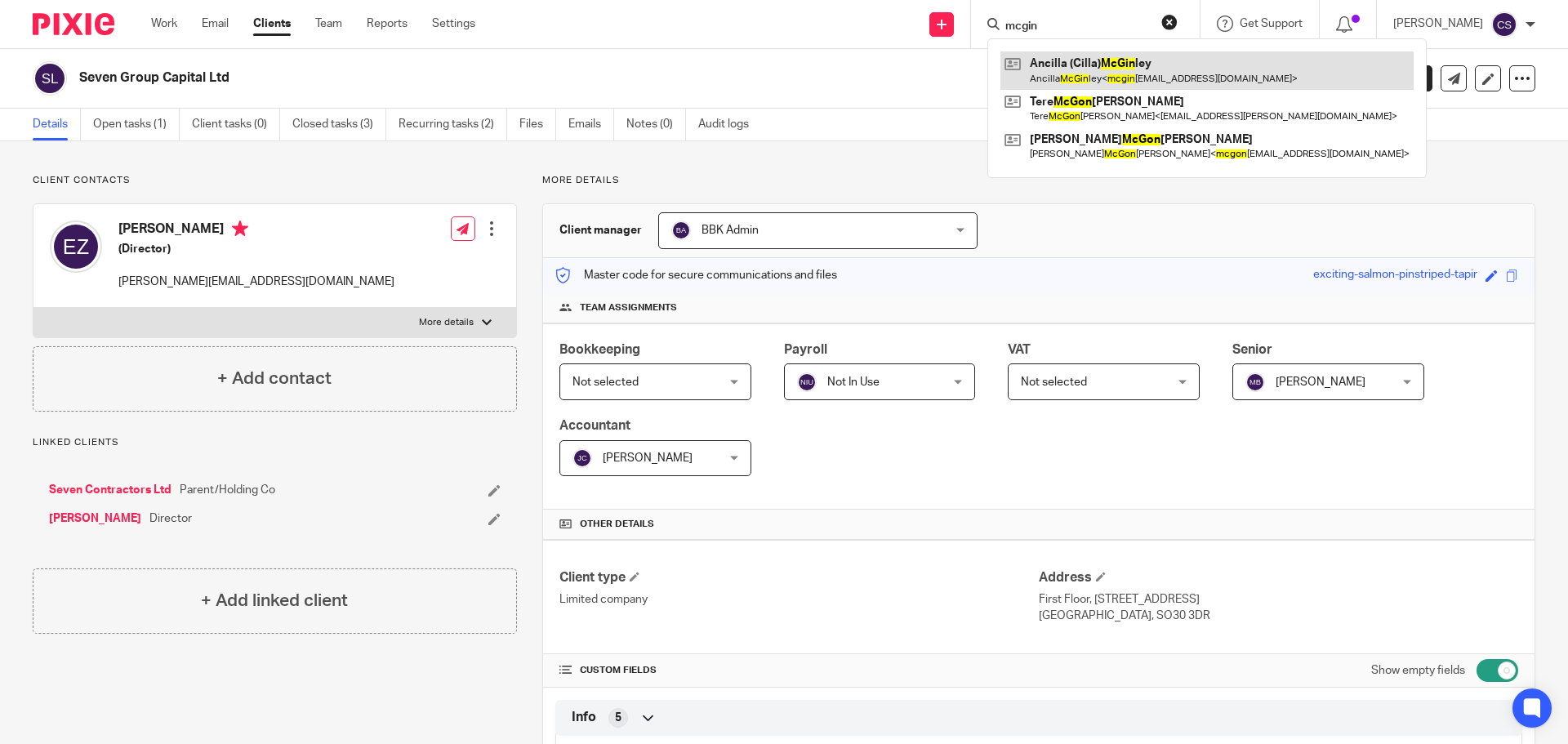
type input "mcgin"
click at [1107, 72] on link at bounding box center [1207, 70] width 414 height 37
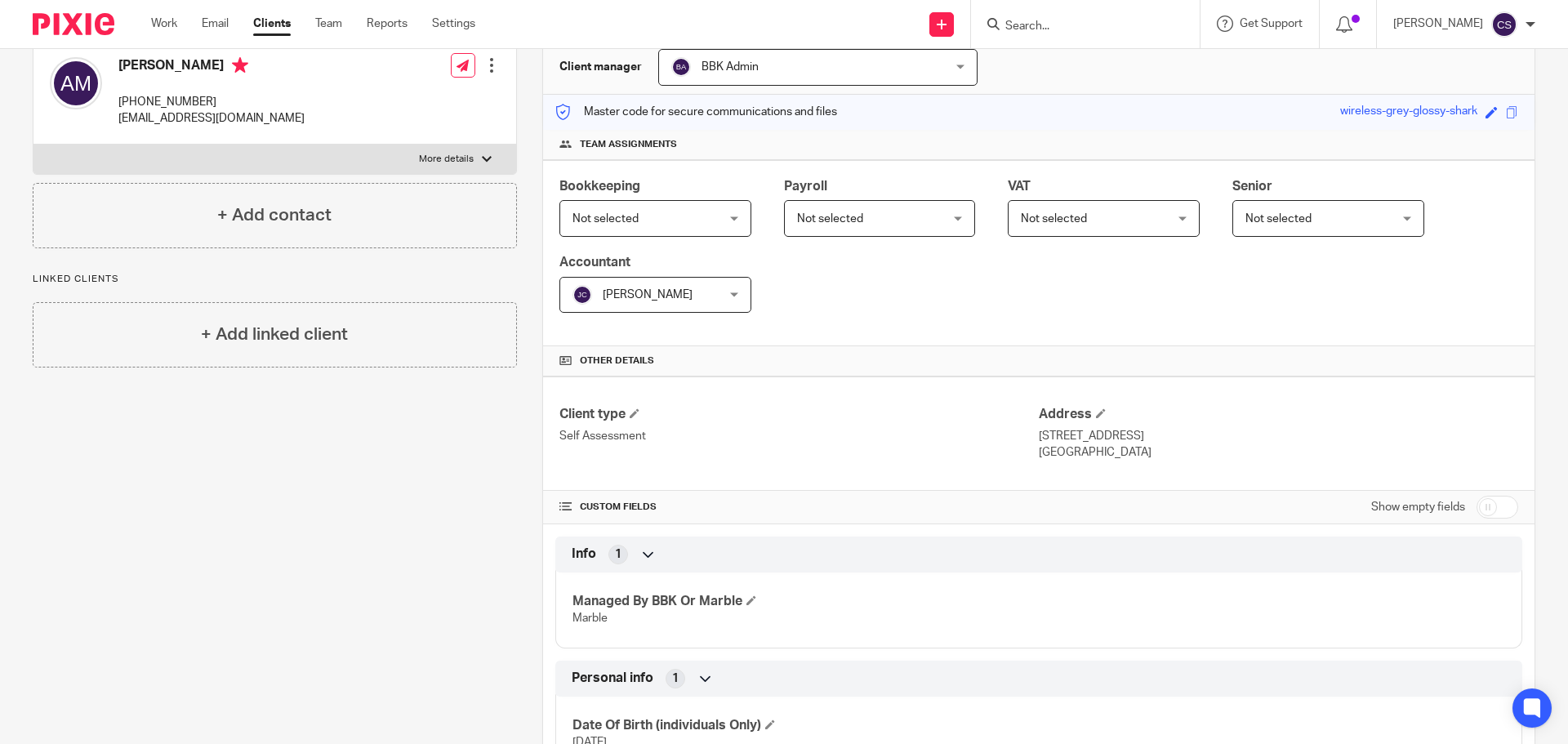
scroll to position [474, 0]
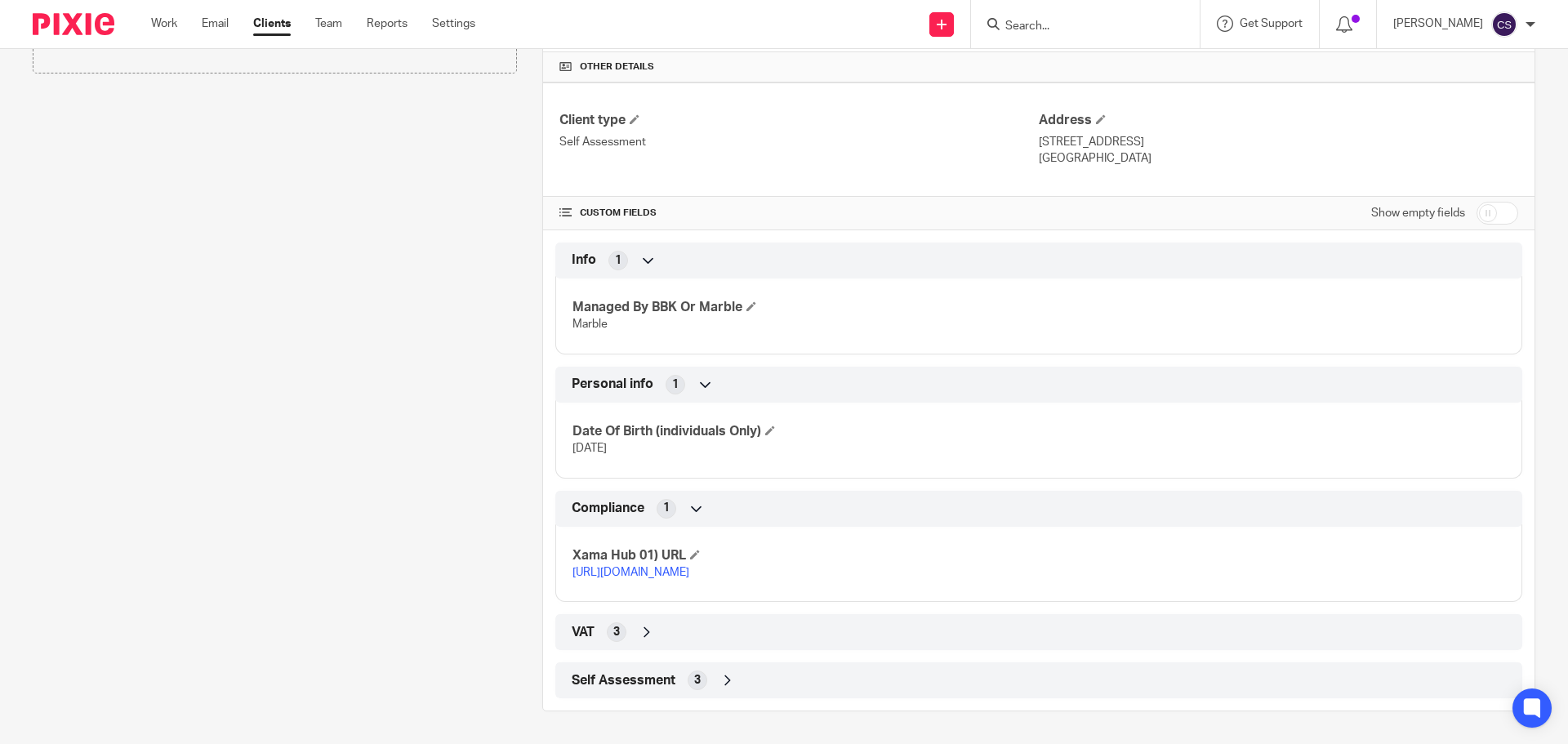
click at [689, 567] on link "[URL][DOMAIN_NAME]" at bounding box center [631, 572] width 116 height 12
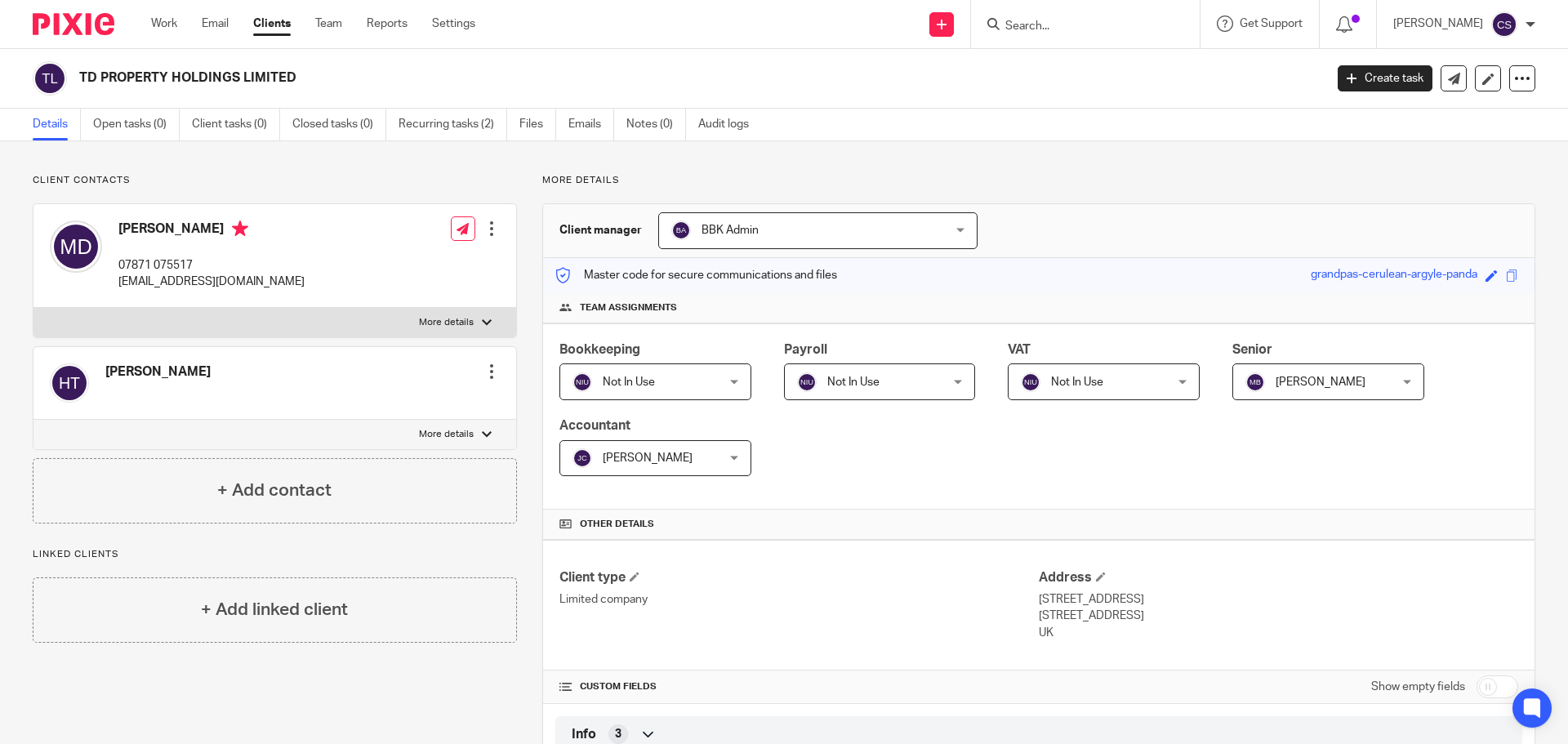
click at [1061, 20] on input "Search" at bounding box center [1077, 27] width 147 height 15
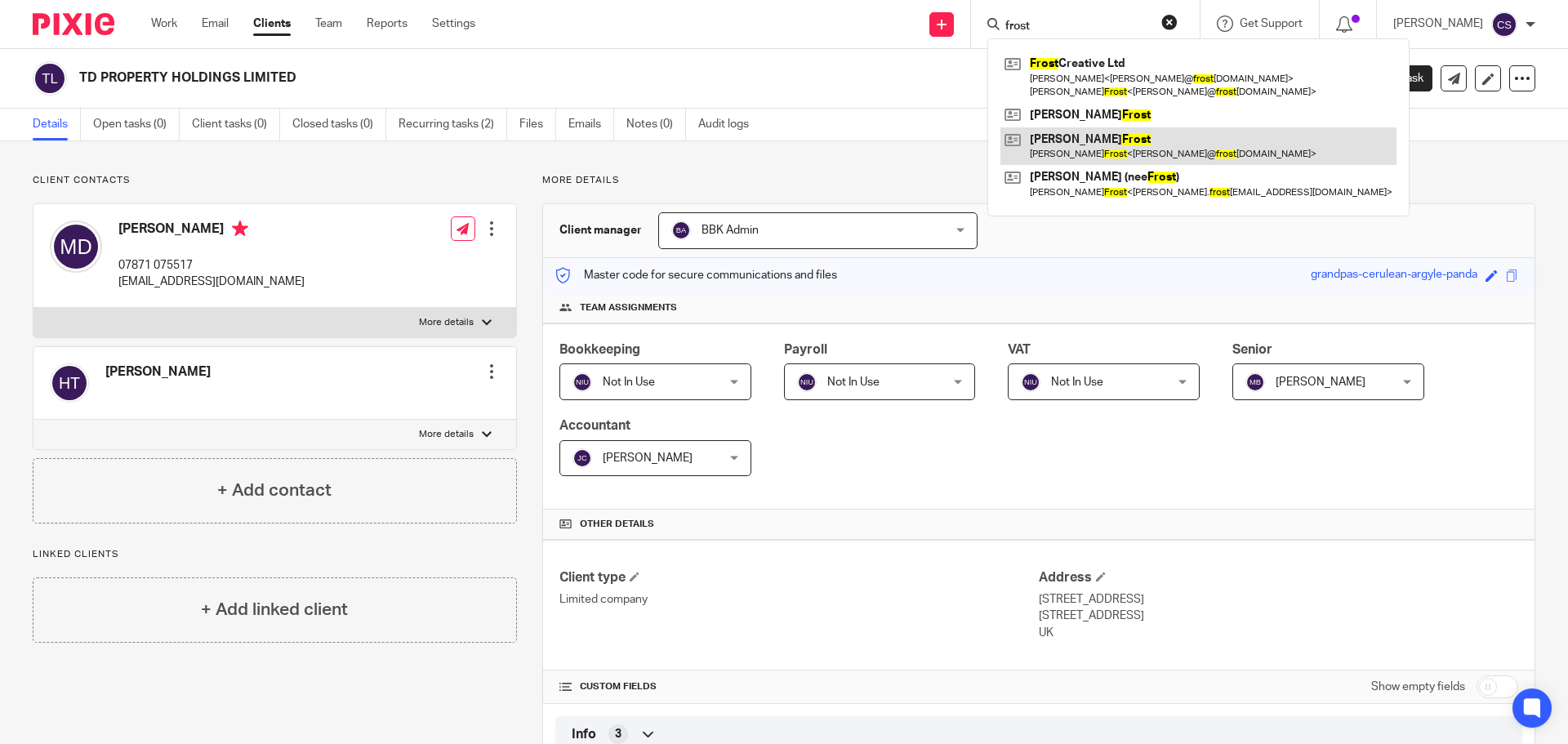
type input "frost"
click at [1079, 138] on link at bounding box center [1199, 145] width 396 height 37
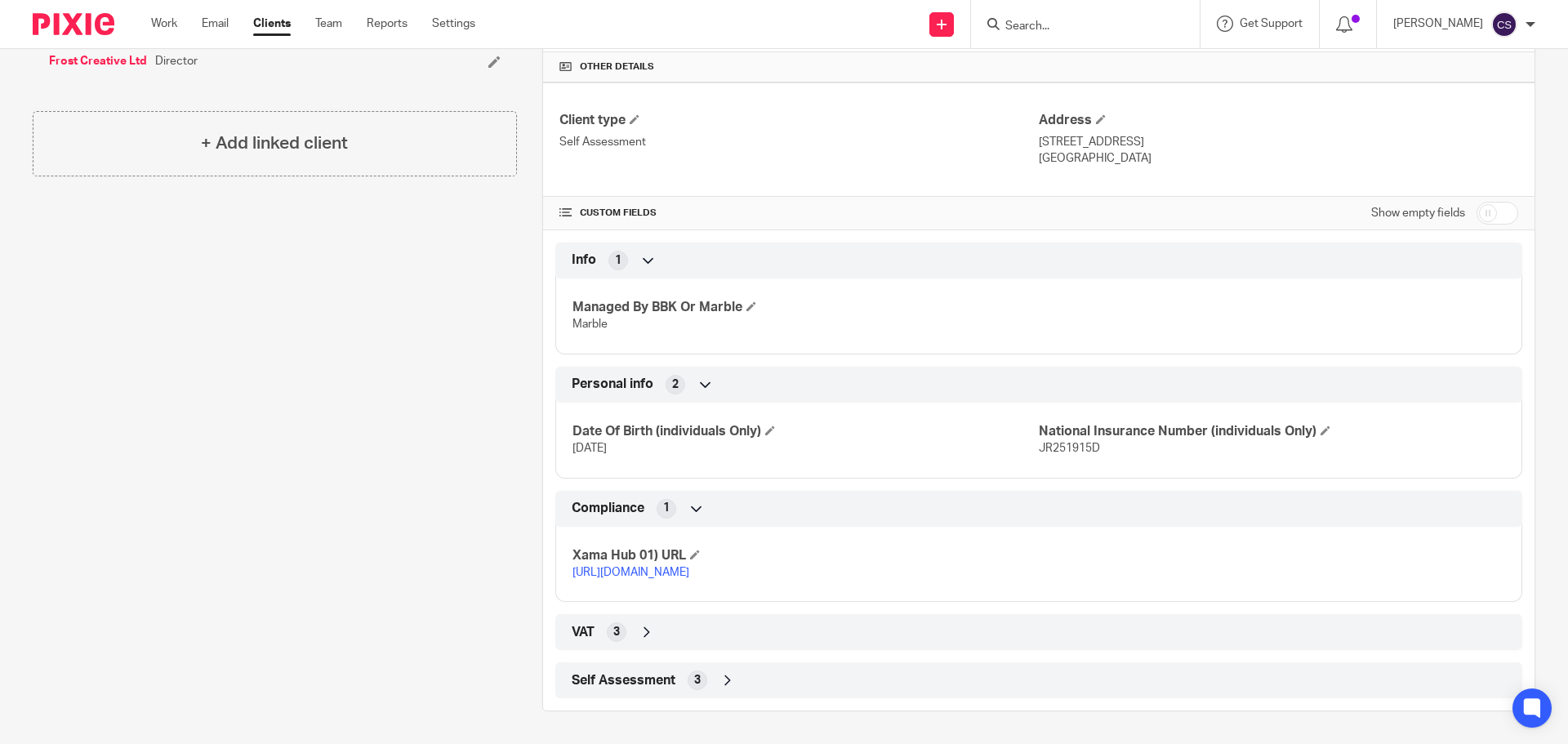
scroll to position [474, 0]
click at [720, 675] on icon at bounding box center [728, 680] width 16 height 16
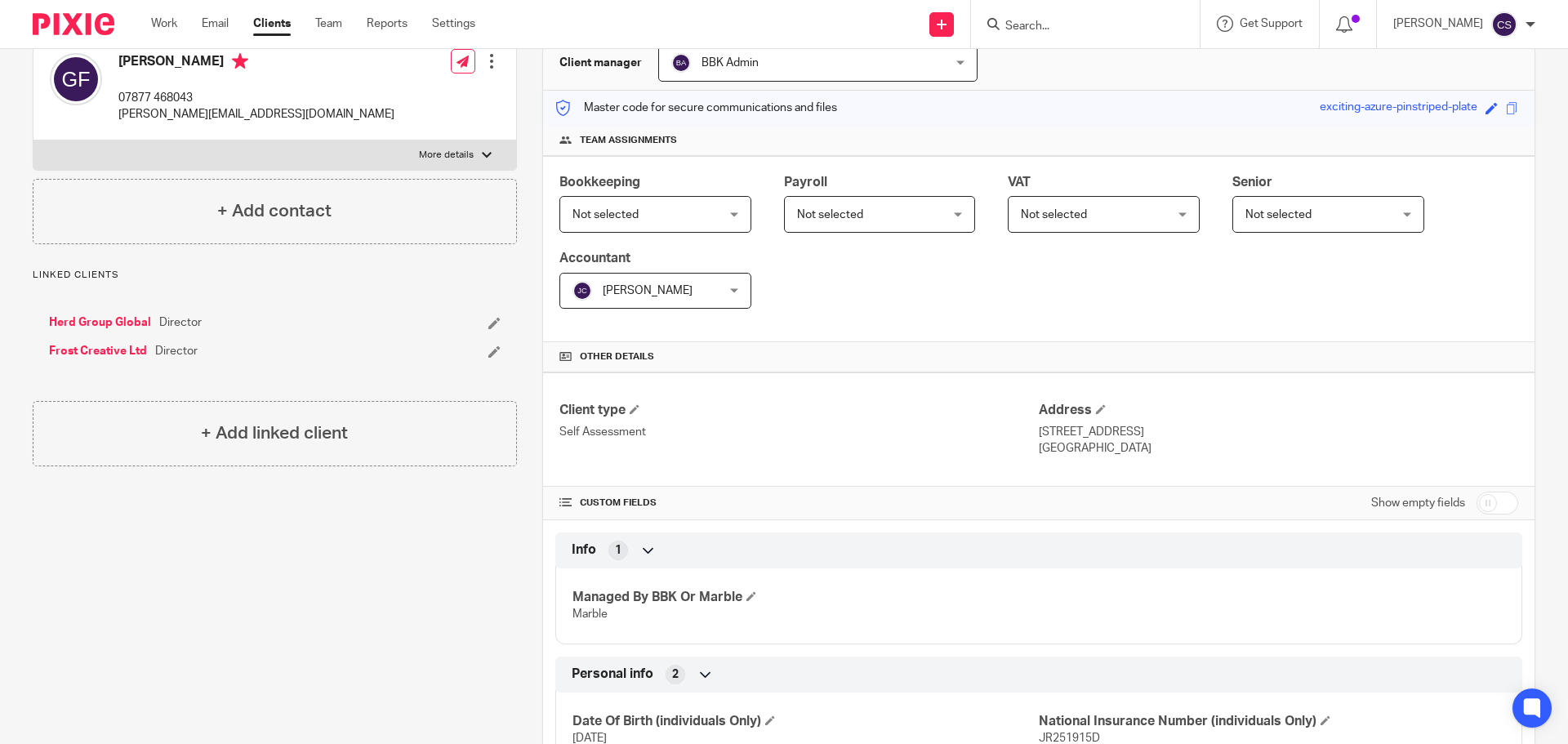
scroll to position [0, 0]
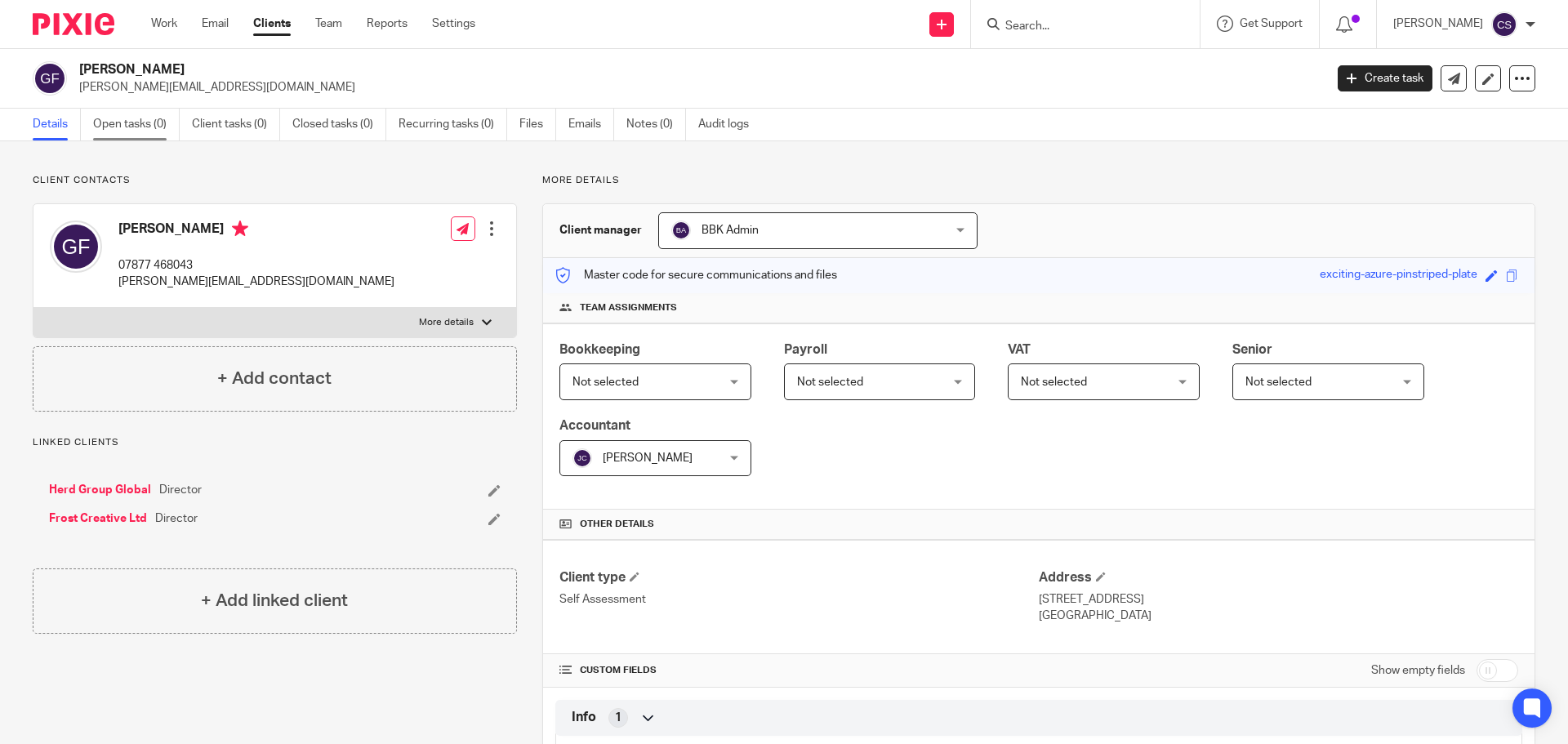
click at [122, 121] on link "Open tasks (0)" at bounding box center [135, 124] width 86 height 32
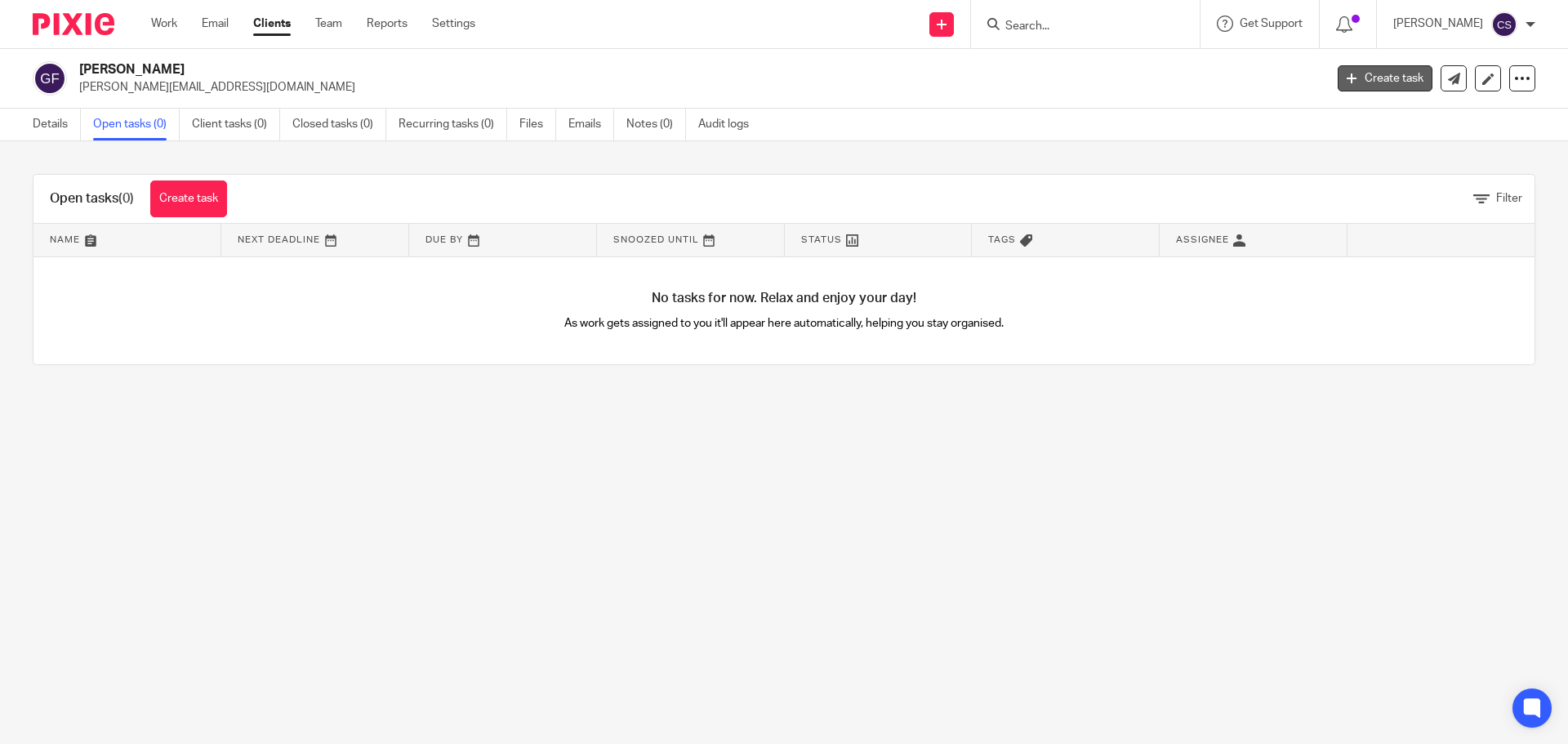
click at [1381, 81] on link "Create task" at bounding box center [1385, 78] width 95 height 26
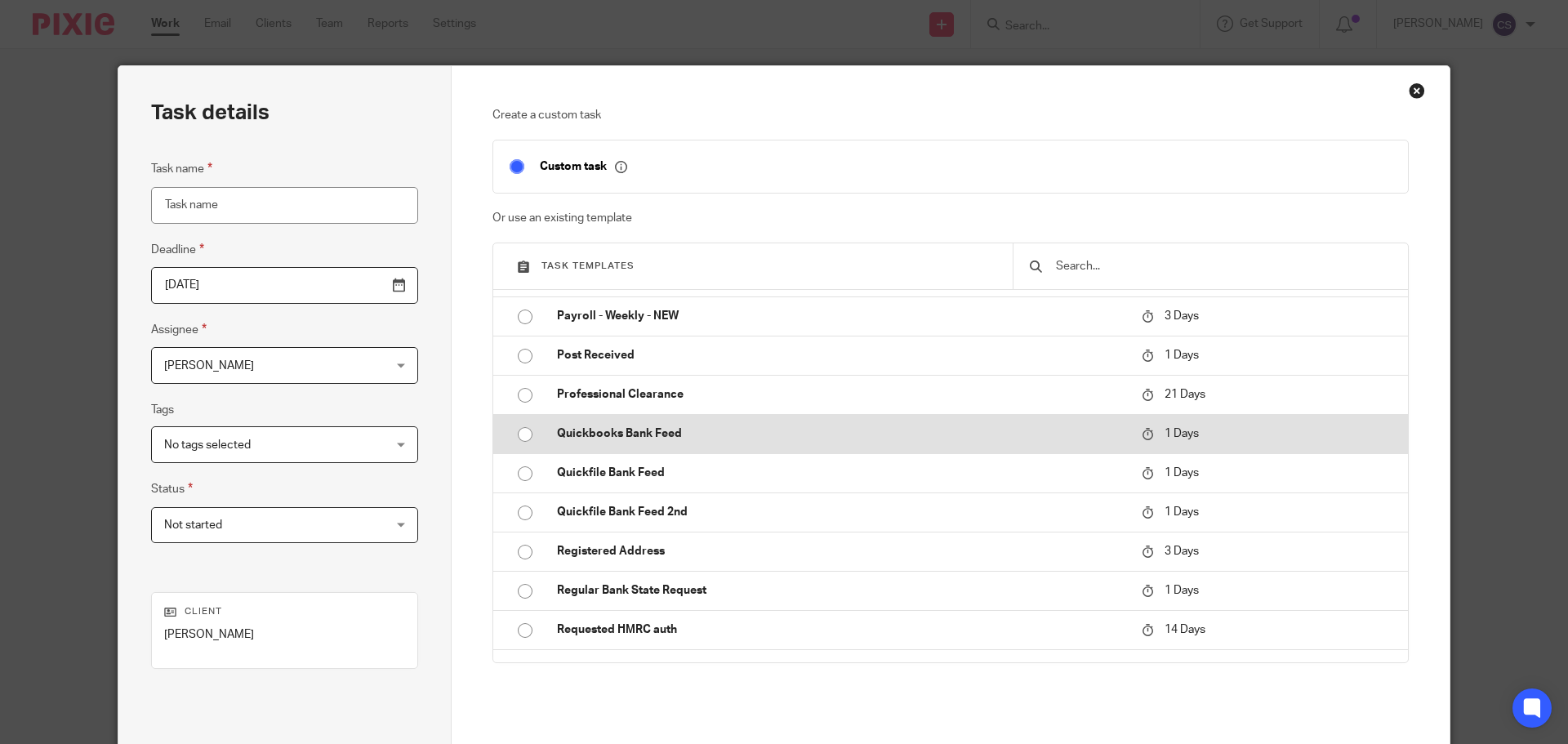
scroll to position [898, 0]
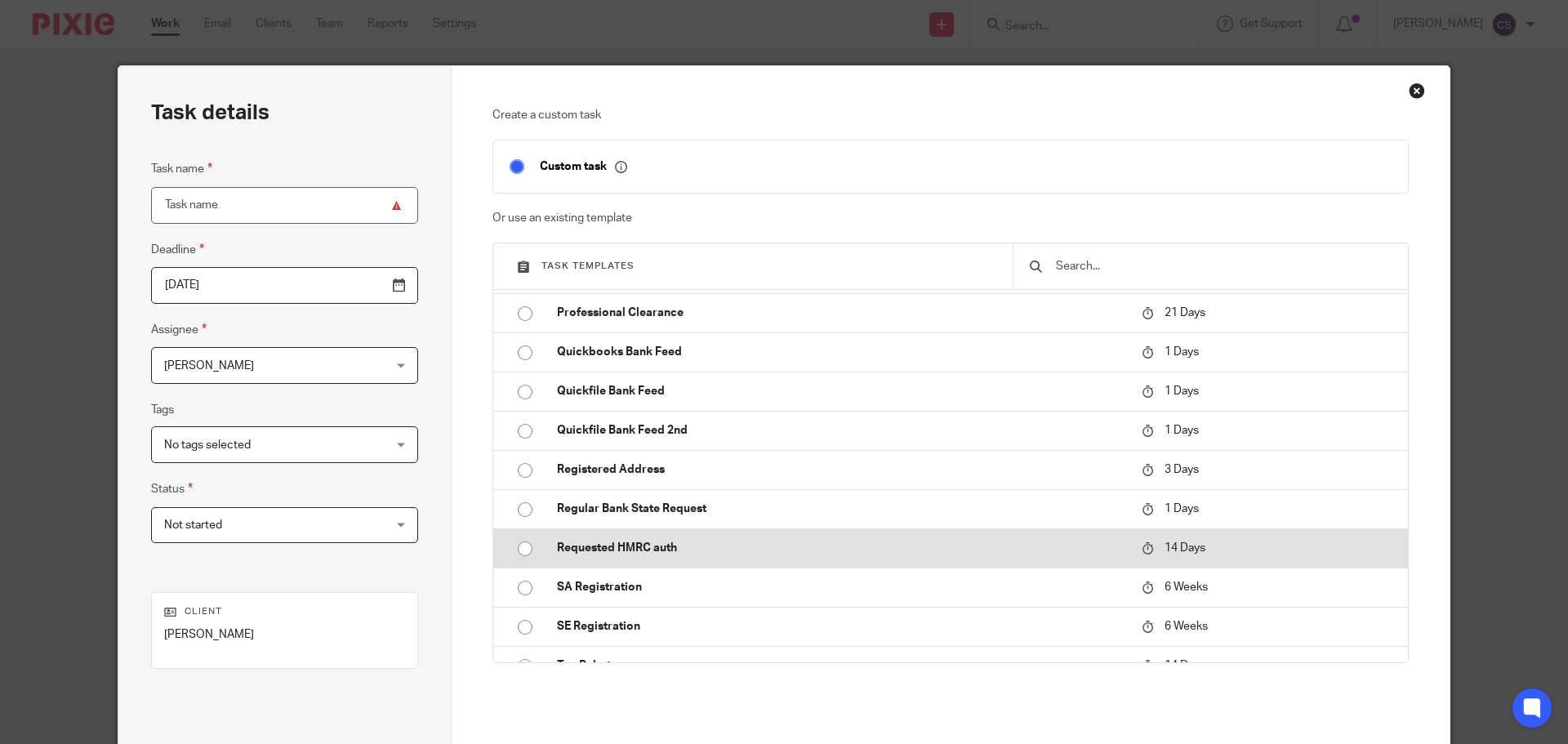
click at [643, 544] on p "Requested HMRC auth" at bounding box center [841, 548] width 568 height 16
type input "2025-08-27"
type input "Requested HMRC auth"
checkbox input "false"
radio input "true"
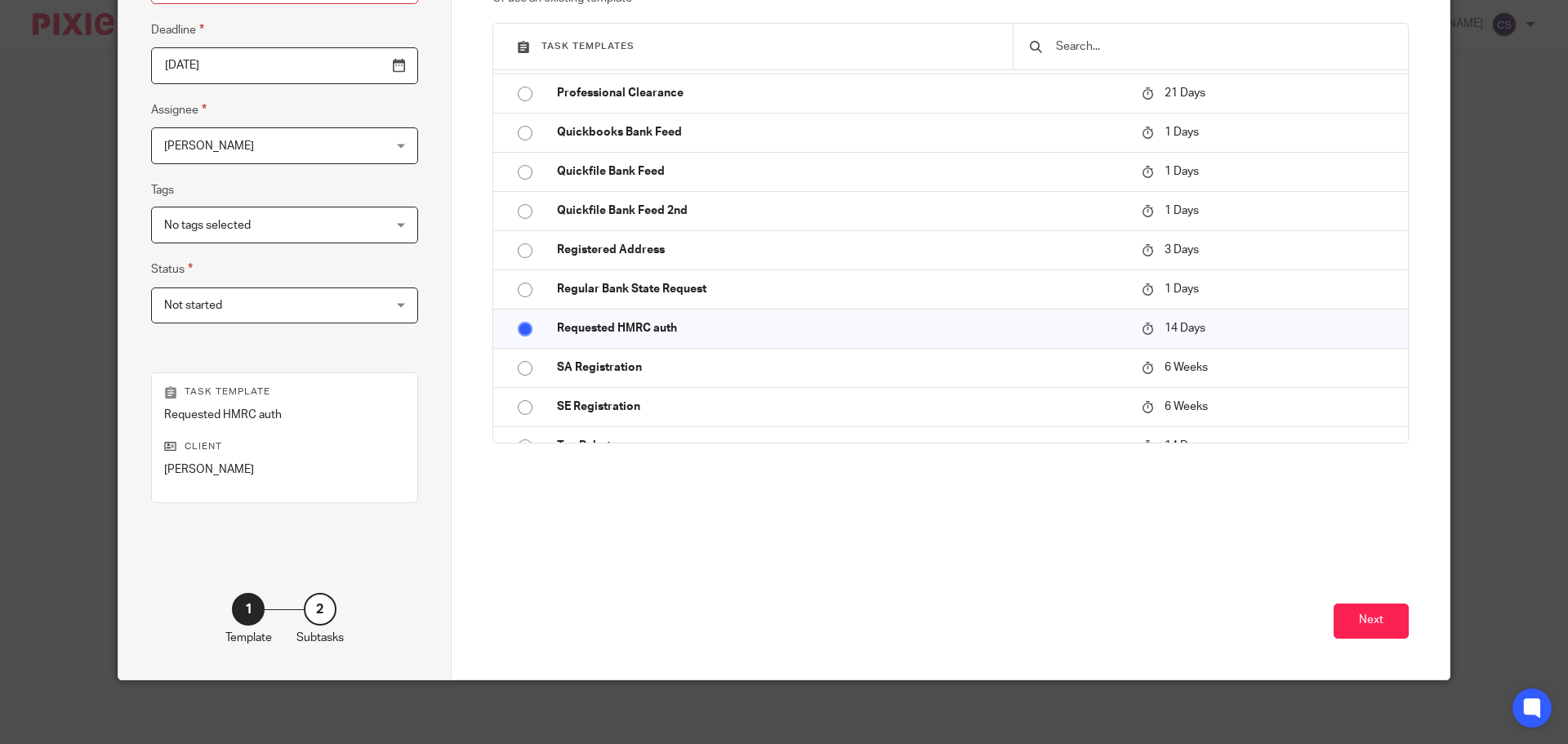
scroll to position [222, 0]
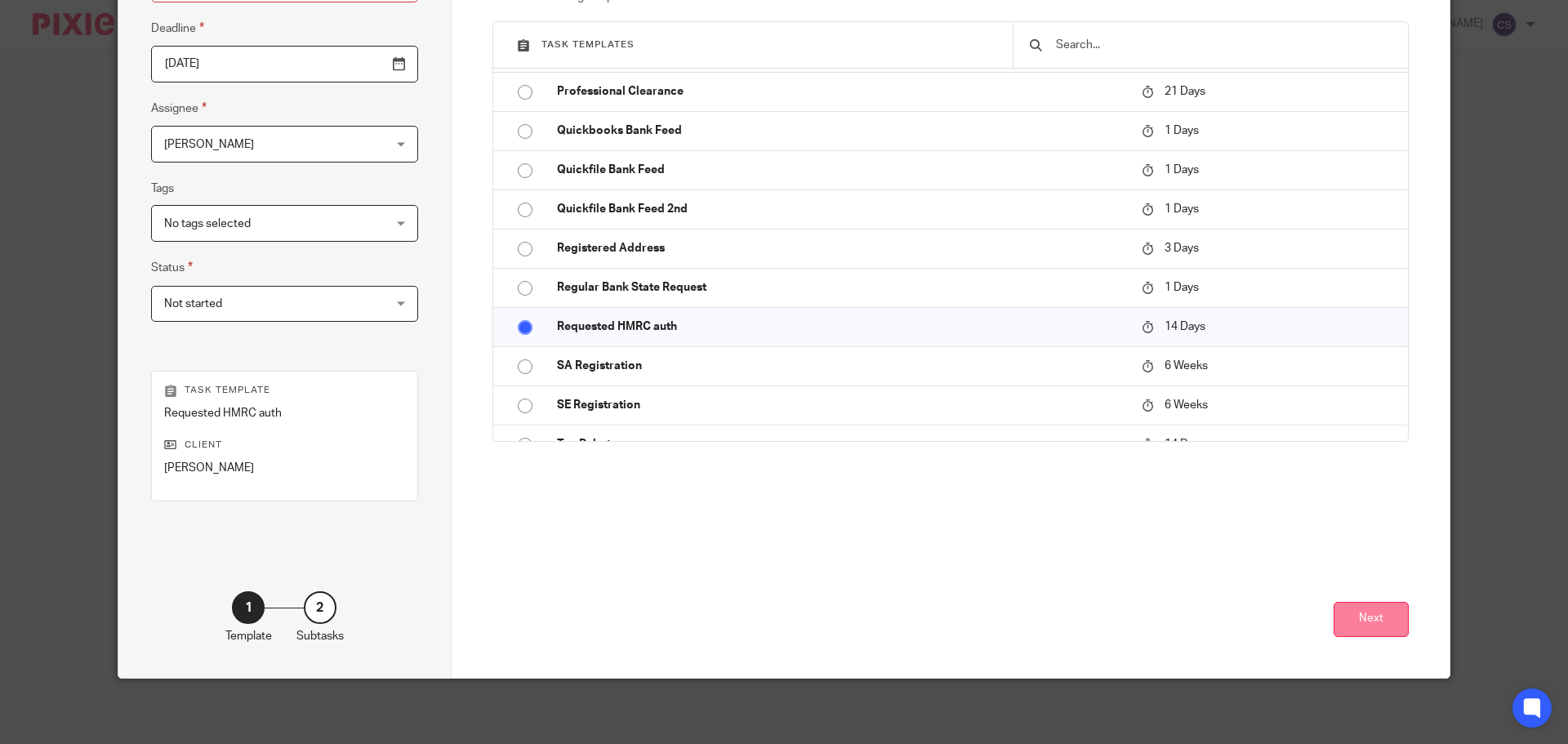
click at [1357, 620] on button "Next" at bounding box center [1371, 619] width 75 height 35
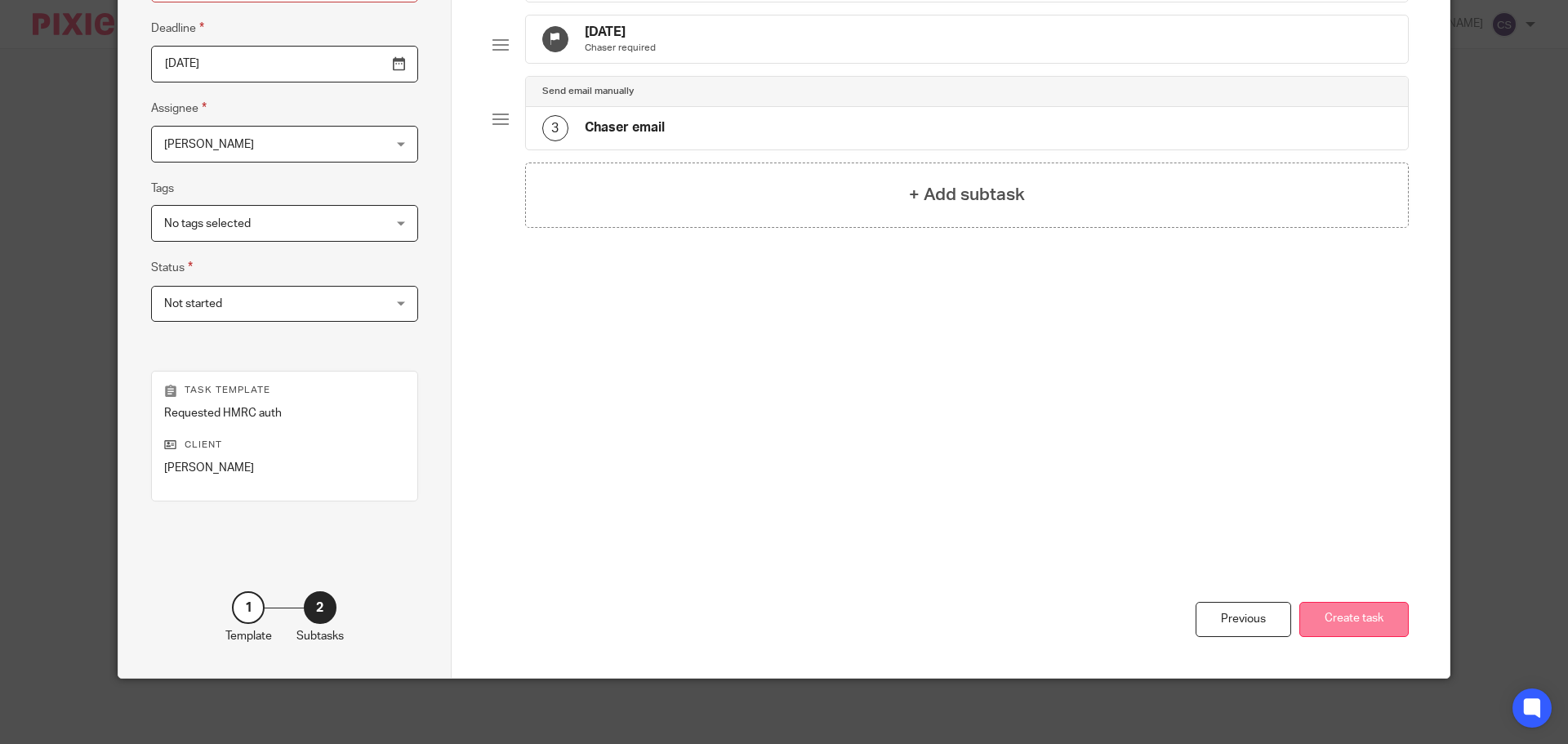
click at [1322, 620] on button "Create task" at bounding box center [1354, 619] width 109 height 35
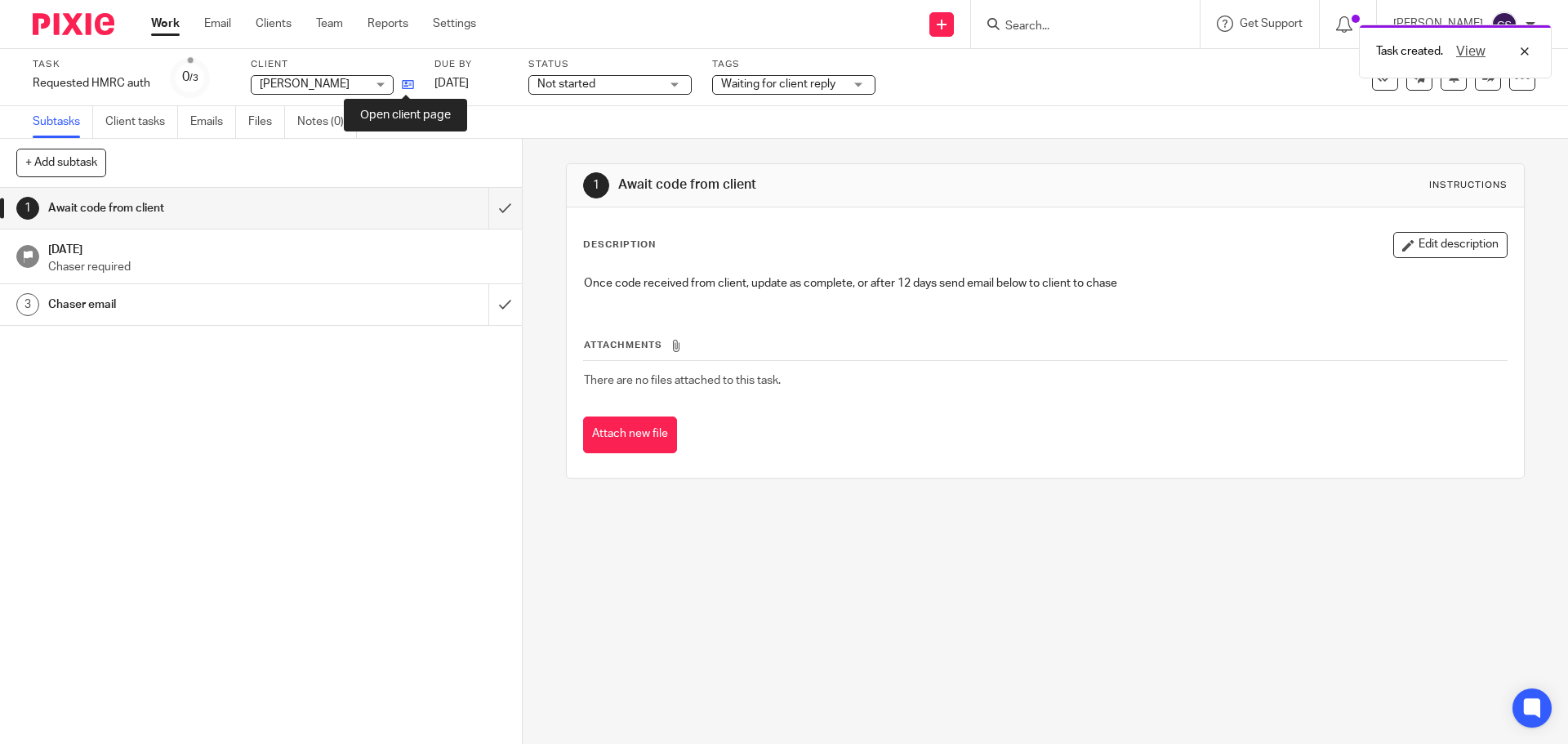
click at [404, 82] on icon at bounding box center [407, 84] width 12 height 12
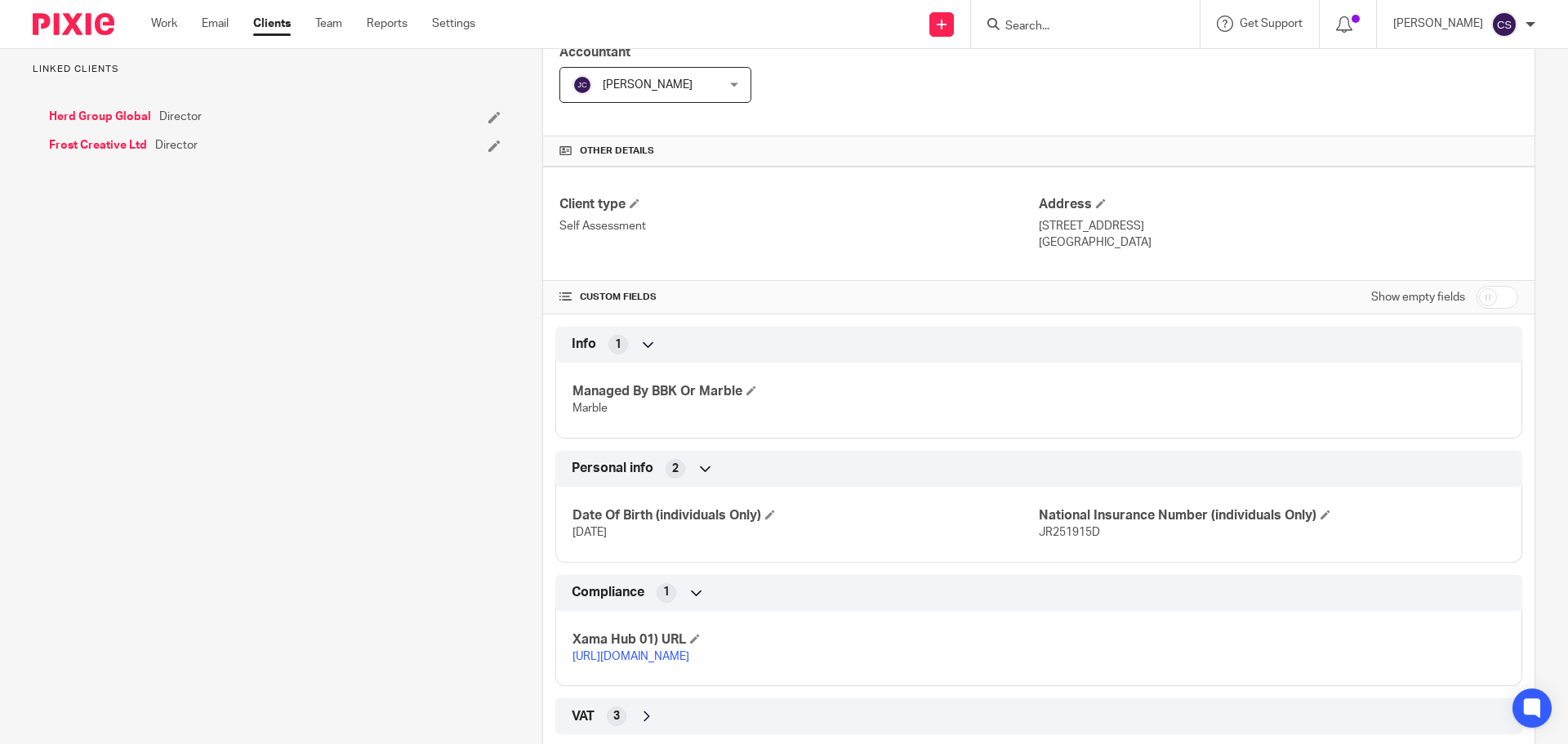
scroll to position [474, 0]
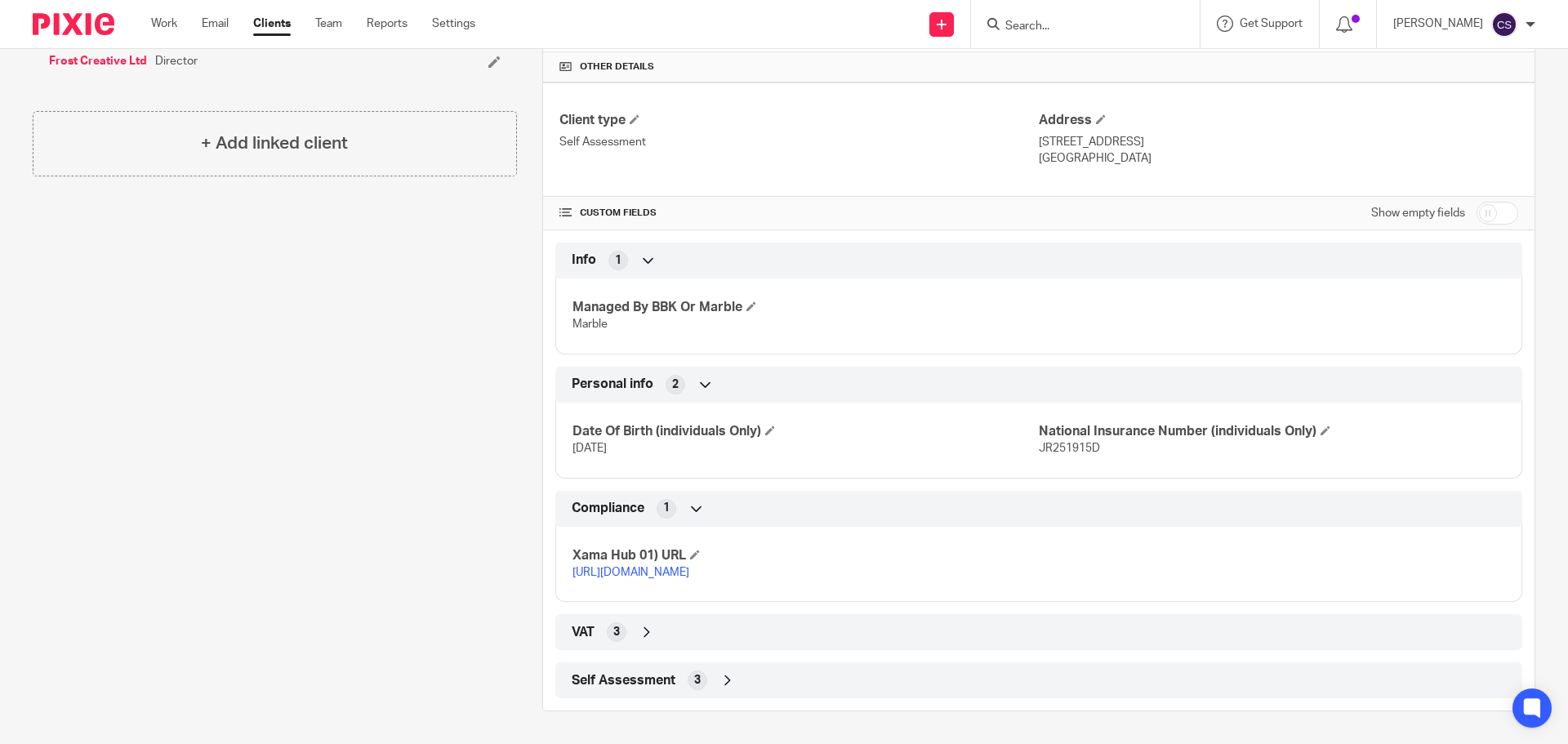
click at [724, 681] on icon at bounding box center [728, 680] width 16 height 16
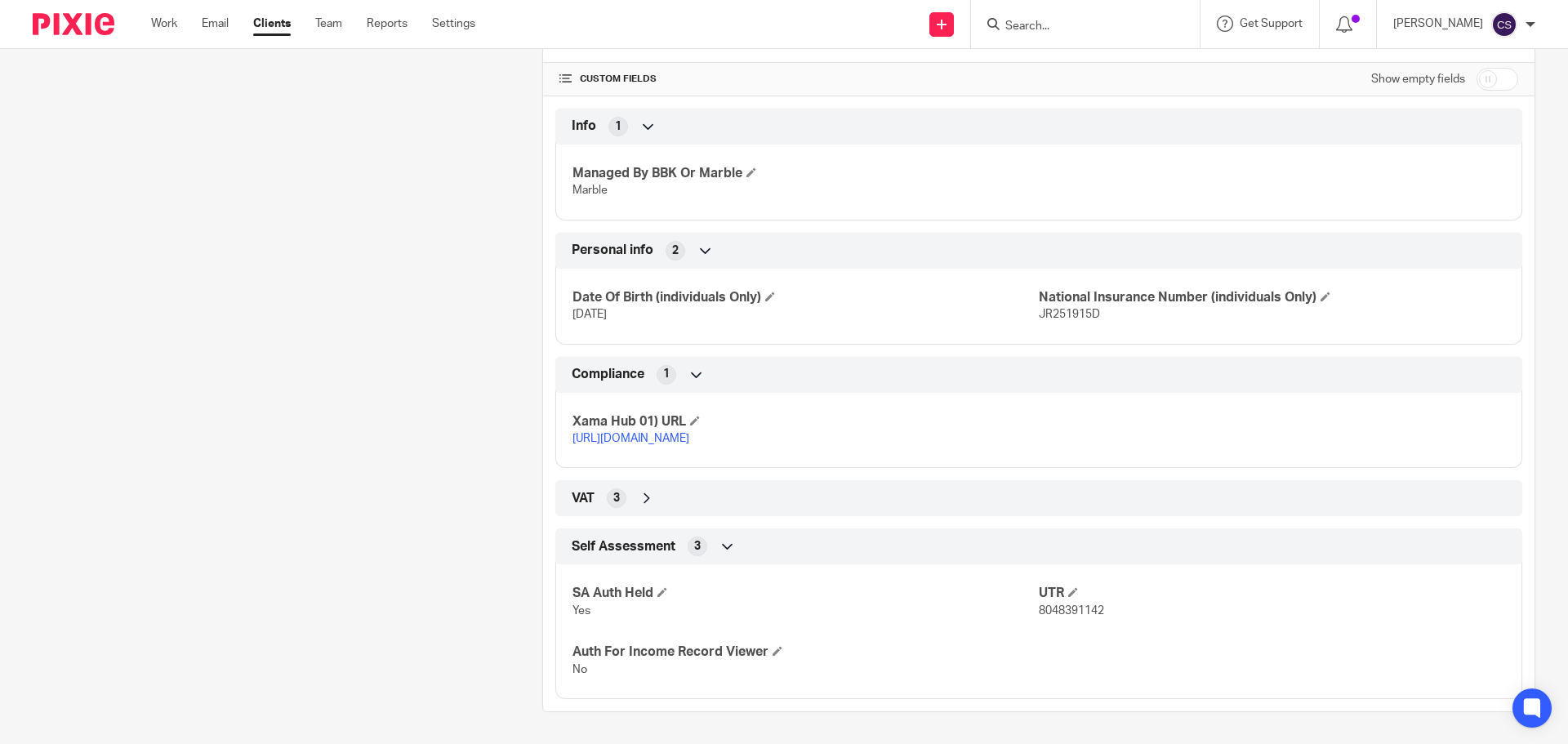
scroll to position [608, 0]
click at [663, 592] on span at bounding box center [662, 590] width 10 height 10
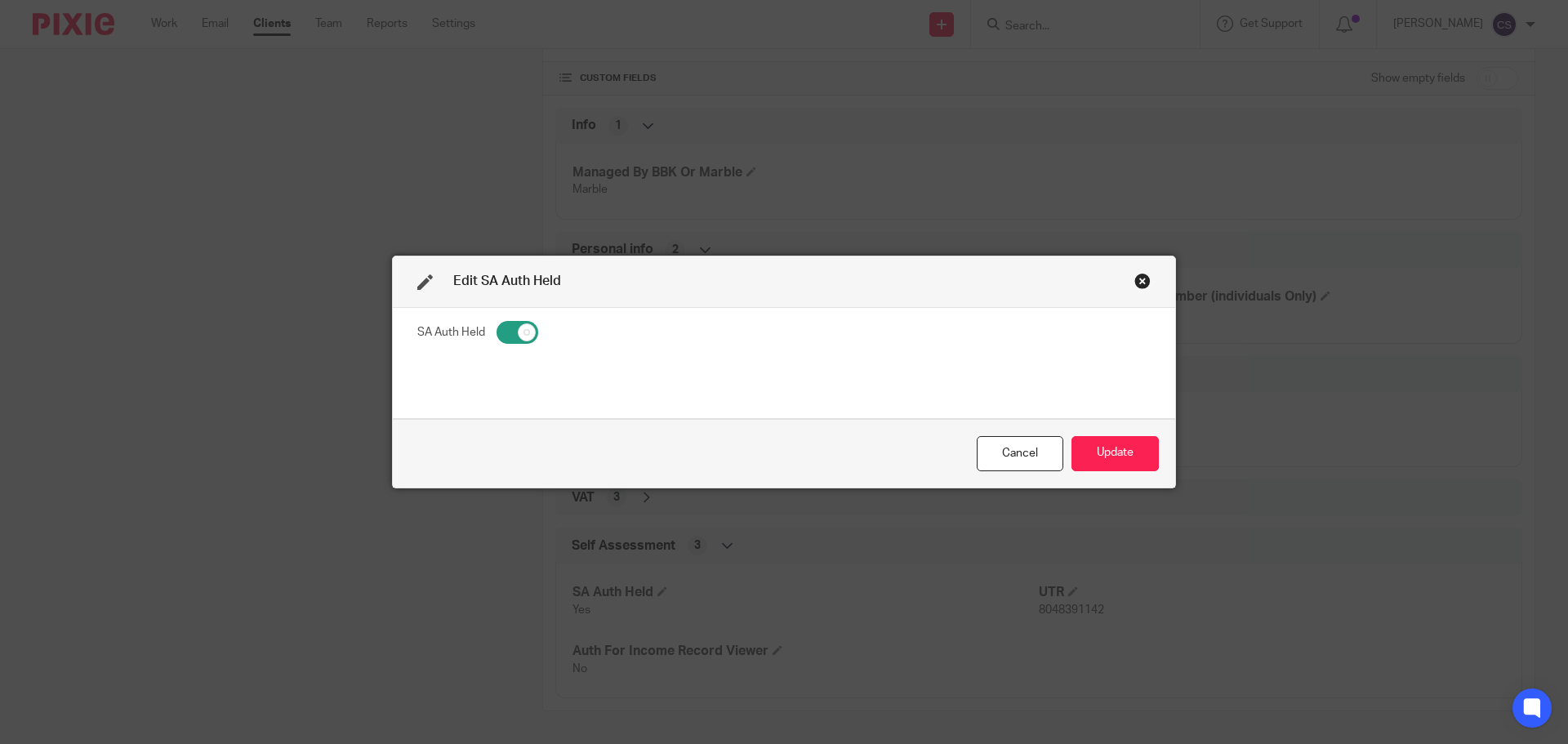
click at [498, 332] on input "checkbox" at bounding box center [517, 332] width 42 height 23
checkbox input "false"
click at [1138, 449] on button "Update" at bounding box center [1115, 453] width 87 height 35
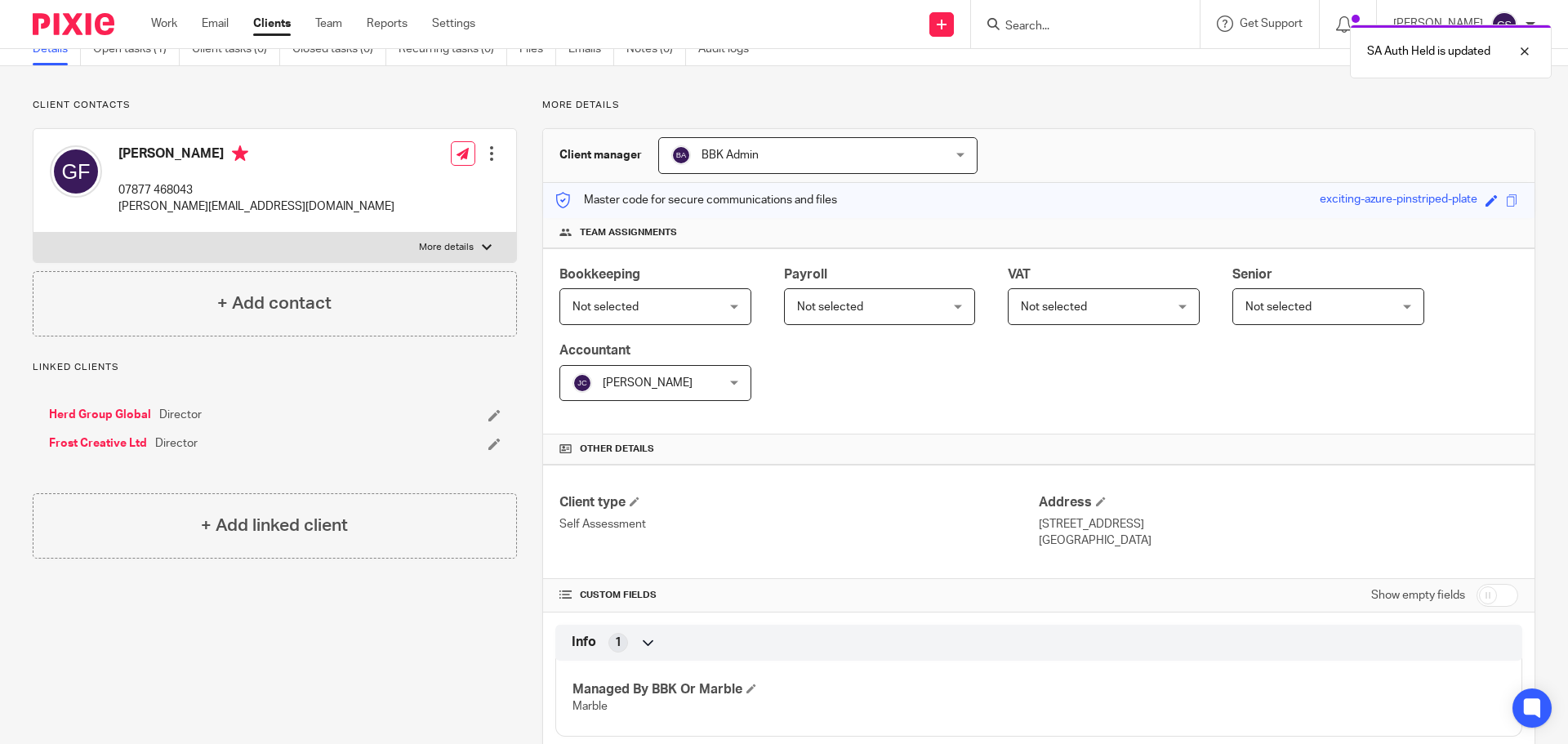
scroll to position [0, 0]
